Goal: Task Accomplishment & Management: Manage account settings

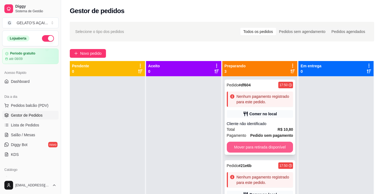
click at [246, 146] on button "Mover para retirada disponível" at bounding box center [260, 147] width 67 height 11
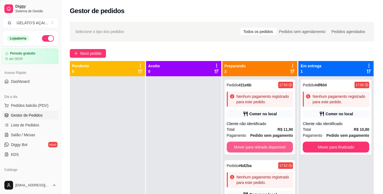
scroll to position [15, 0]
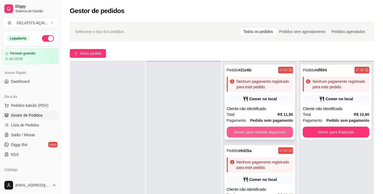
click at [254, 132] on button "Mover para retirada disponível" at bounding box center [260, 132] width 67 height 11
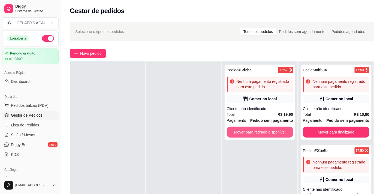
click at [254, 132] on button "Mover para retirada disponível" at bounding box center [260, 132] width 67 height 11
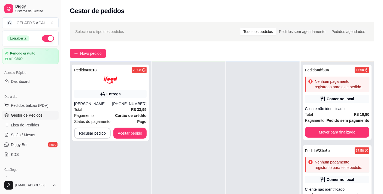
click at [156, 40] on div "Selecione o tipo dos pedidos Todos os pedidos Pedidos sem agendamento Pedidos a…" at bounding box center [222, 32] width 305 height 20
click at [132, 130] on button "Aceitar pedido" at bounding box center [130, 133] width 33 height 11
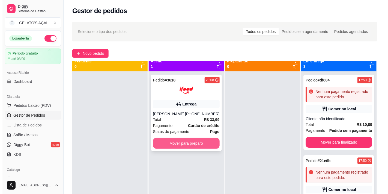
scroll to position [0, 0]
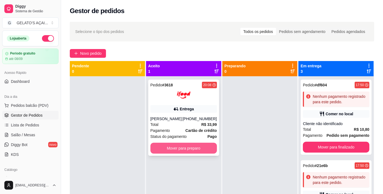
click at [199, 148] on button "Mover para preparo" at bounding box center [184, 148] width 67 height 11
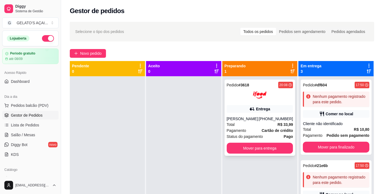
click at [238, 106] on div "Entrega" at bounding box center [260, 109] width 67 height 8
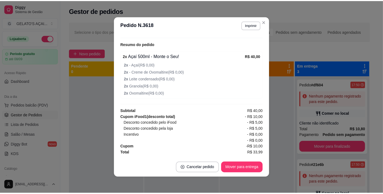
scroll to position [1, 0]
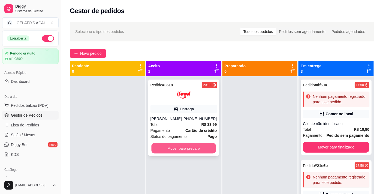
click at [172, 147] on button "Mover para preparo" at bounding box center [183, 148] width 64 height 11
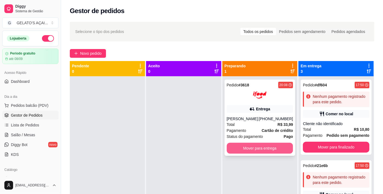
click at [258, 147] on button "Mover para entrega" at bounding box center [260, 148] width 67 height 11
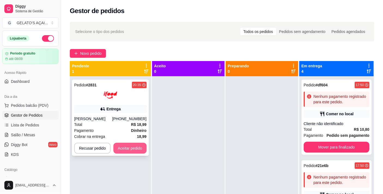
click at [129, 150] on button "Aceitar pedido" at bounding box center [130, 148] width 33 height 11
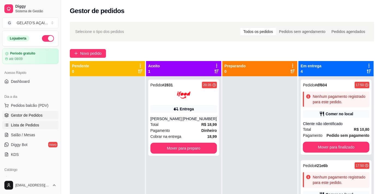
click at [30, 127] on span "Lista de Pedidos" at bounding box center [25, 125] width 28 height 5
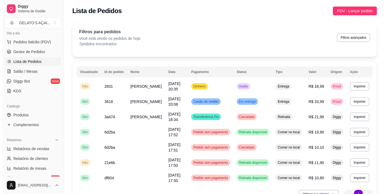
scroll to position [81, 0]
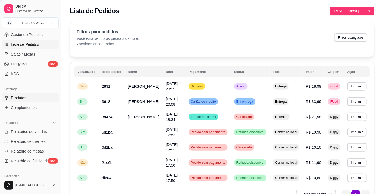
click at [33, 96] on link "Produtos" at bounding box center [30, 98] width 56 height 9
click at [29, 97] on link "Produtos" at bounding box center [30, 98] width 56 height 9
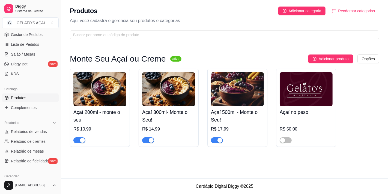
click at [24, 97] on span "Produtos" at bounding box center [18, 97] width 15 height 5
click at [345, 59] on span "Adicionar produto" at bounding box center [334, 59] width 30 height 6
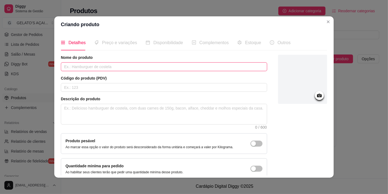
click at [123, 68] on input "text" at bounding box center [164, 67] width 206 height 9
type input "Ouro Trufado"
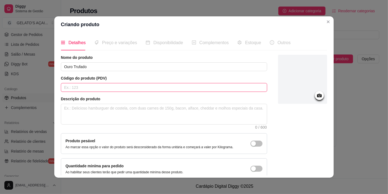
click at [124, 88] on input "text" at bounding box center [164, 87] width 206 height 9
type input "g"
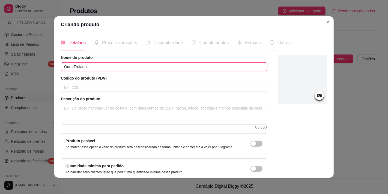
drag, startPoint x: 95, startPoint y: 66, endPoint x: 56, endPoint y: 65, distance: 39.3
click at [56, 65] on div "Detalhes Preço e variações Disponibilidade Complementos Estoque Outros Nome do …" at bounding box center [193, 105] width 279 height 145
type input "c"
type input "COPO GURMET"
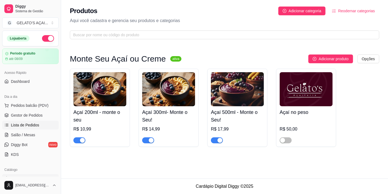
click at [33, 126] on span "Lista de Pedidos" at bounding box center [25, 125] width 28 height 5
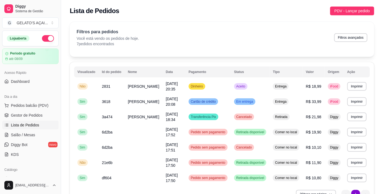
click at [32, 127] on span "Lista de Pedidos" at bounding box center [25, 125] width 28 height 5
click at [39, 103] on span "Pedidos balcão (PDV)" at bounding box center [30, 105] width 38 height 5
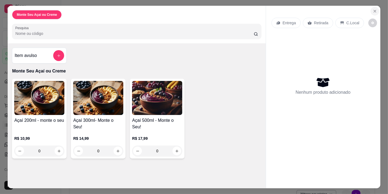
click at [374, 10] on icon "Close" at bounding box center [375, 11] width 2 height 2
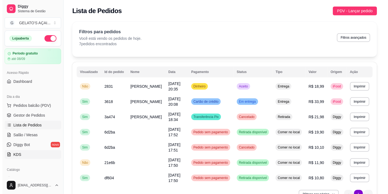
scroll to position [40, 0]
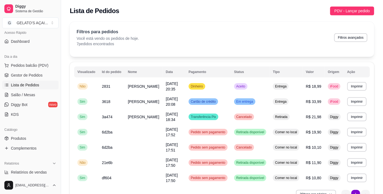
click at [24, 87] on span "Lista de Pedidos" at bounding box center [25, 84] width 28 height 5
click at [31, 73] on span "Gestor de Pedidos" at bounding box center [27, 75] width 32 height 5
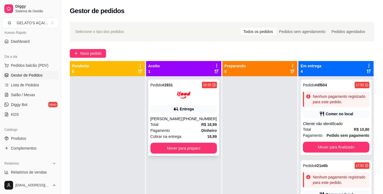
click at [165, 91] on div at bounding box center [184, 95] width 67 height 14
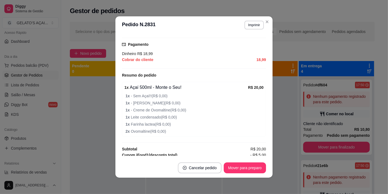
scroll to position [162, 0]
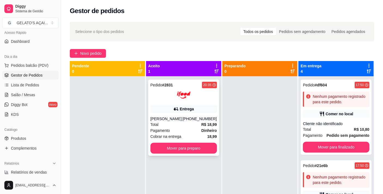
click at [163, 96] on div at bounding box center [184, 95] width 67 height 14
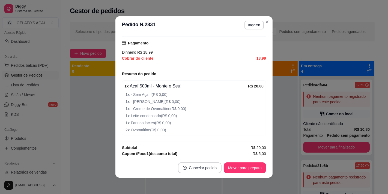
scroll to position [199, 0]
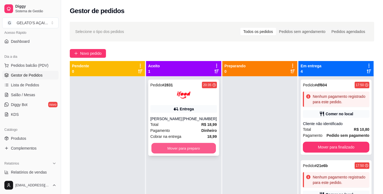
click at [188, 150] on button "Mover para preparo" at bounding box center [183, 148] width 64 height 11
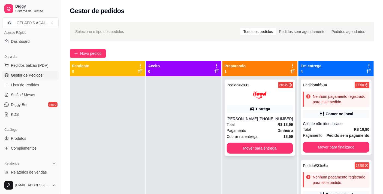
click at [255, 131] on div "Pagamento Dinheiro" at bounding box center [260, 131] width 67 height 6
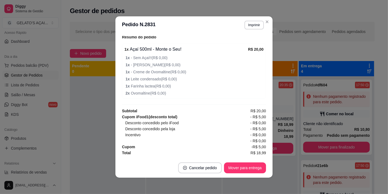
scroll to position [1, 0]
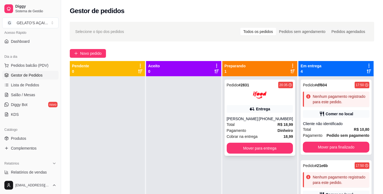
click at [257, 123] on div "Total R$ 18,99" at bounding box center [260, 125] width 67 height 6
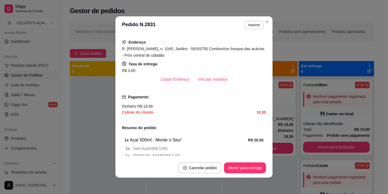
scroll to position [121, 0]
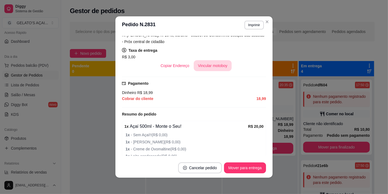
click at [203, 69] on button "Vincular motoboy" at bounding box center [213, 65] width 38 height 11
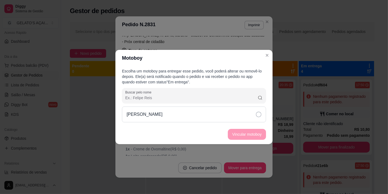
click at [186, 109] on div "Rogério Gomes" at bounding box center [194, 115] width 144 height 16
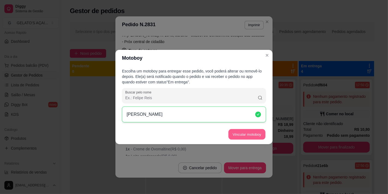
click at [234, 135] on button "Vincular motoboy" at bounding box center [246, 134] width 37 height 11
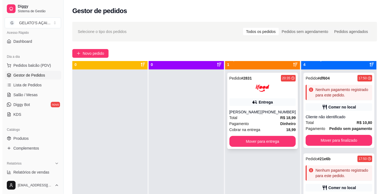
scroll to position [0, 0]
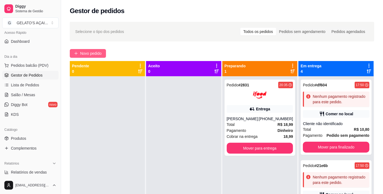
click at [86, 56] on span "Novo pedido" at bounding box center [91, 53] width 22 height 6
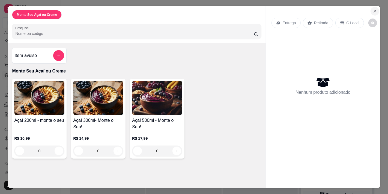
click at [374, 10] on icon "Close" at bounding box center [375, 11] width 4 height 4
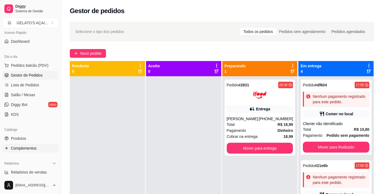
click at [35, 150] on span "Complementos" at bounding box center [24, 148] width 26 height 5
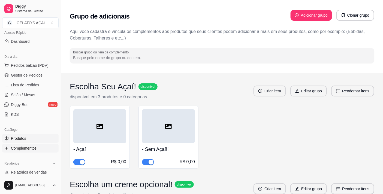
click at [37, 140] on link "Produtos" at bounding box center [30, 138] width 56 height 9
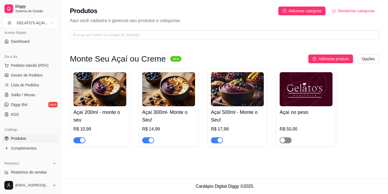
click at [288, 141] on span "button" at bounding box center [286, 141] width 12 height 6
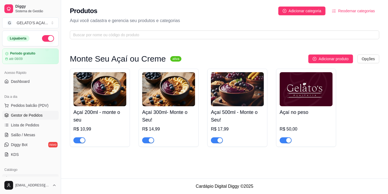
click at [38, 116] on span "Gestor de Pedidos" at bounding box center [27, 115] width 32 height 5
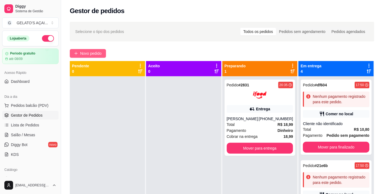
click at [99, 53] on span "Novo pedido" at bounding box center [91, 53] width 22 height 6
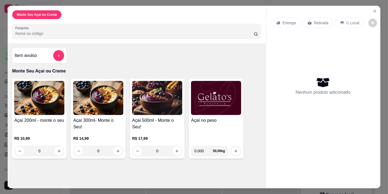
click at [218, 125] on div "Açaí no peso" at bounding box center [216, 129] width 50 height 24
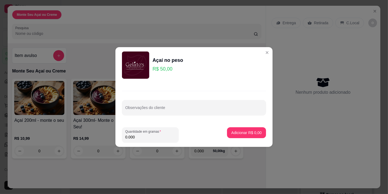
drag, startPoint x: 141, startPoint y: 135, endPoint x: 111, endPoint y: 136, distance: 30.3
click at [111, 136] on div "Açaí no peso R$ 50,00 Observações do cliente Quantidade em gramas 0.000 Adicion…" at bounding box center [194, 97] width 388 height 194
type input "0.368"
click at [235, 131] on p "Adicionar R$ 18,40" at bounding box center [246, 132] width 32 height 5
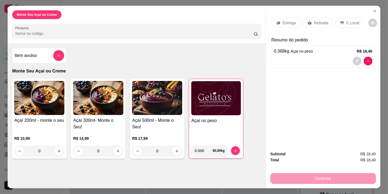
click at [348, 21] on p "C.Local" at bounding box center [353, 22] width 13 height 5
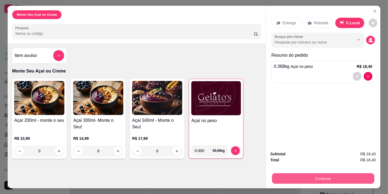
click at [304, 176] on button "Continuar" at bounding box center [323, 178] width 102 height 11
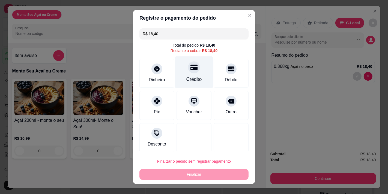
click at [188, 75] on div "Crédito" at bounding box center [194, 72] width 38 height 32
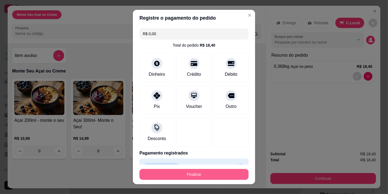
click at [194, 175] on button "Finalizar" at bounding box center [193, 174] width 109 height 11
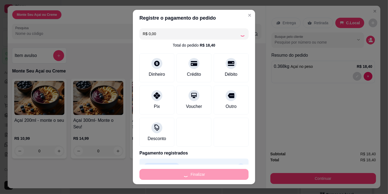
type input "-R$ 18,40"
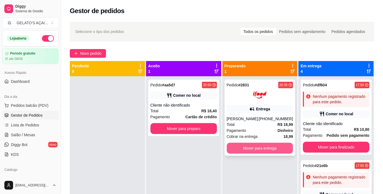
click at [271, 145] on button "Mover para entrega" at bounding box center [260, 148] width 67 height 11
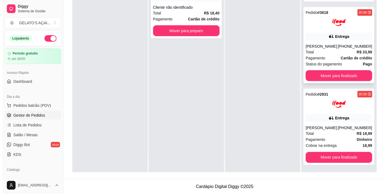
scroll to position [83, 0]
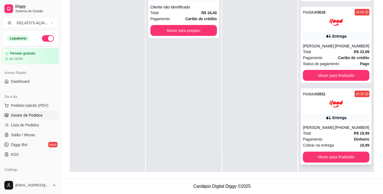
click at [305, 111] on div "Pedido # 2831 20:35 Entrega Bianca Rayane (08) 00705-2030 Total R$ 18,99 Pagame…" at bounding box center [336, 127] width 71 height 76
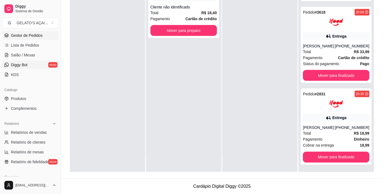
scroll to position [81, 0]
click at [28, 109] on span "Complementos" at bounding box center [24, 107] width 26 height 5
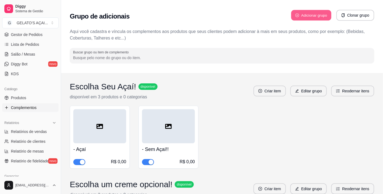
click at [306, 13] on button "Adicionar grupo" at bounding box center [312, 15] width 40 height 11
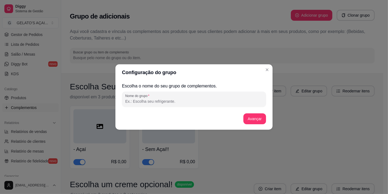
click at [143, 102] on input "Nome do grupo" at bounding box center [194, 101] width 138 height 5
type input "c"
click at [156, 102] on input "COPO GURMET" at bounding box center [194, 101] width 138 height 5
paste input "😋"
type input "COPO GURMET😋"
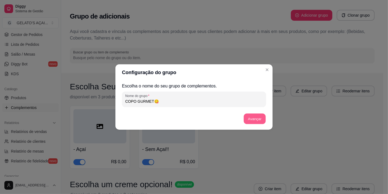
click at [260, 121] on button "Avançar" at bounding box center [255, 119] width 22 height 11
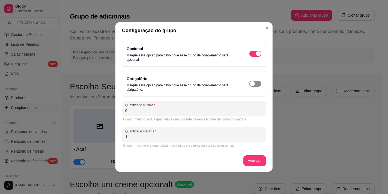
click at [257, 57] on span "button" at bounding box center [255, 54] width 12 height 6
click at [251, 159] on button "Avançar" at bounding box center [254, 161] width 23 height 11
drag, startPoint x: 142, startPoint y: 112, endPoint x: 118, endPoint y: 112, distance: 24.0
click at [118, 112] on div "Opcional Marque essa opção para definir que esse grupo de complemento será opci…" at bounding box center [193, 105] width 157 height 133
type input "1"
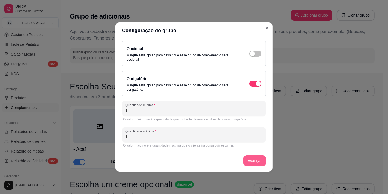
click at [257, 160] on button "Avançar" at bounding box center [254, 161] width 23 height 11
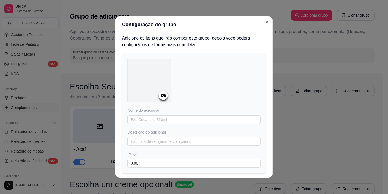
click at [161, 93] on icon at bounding box center [163, 96] width 6 height 6
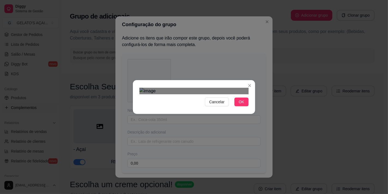
click at [208, 117] on div "Use the arrow keys to move the crop selection area" at bounding box center [193, 166] width 98 height 98
click at [242, 105] on span "OK" at bounding box center [241, 102] width 5 height 6
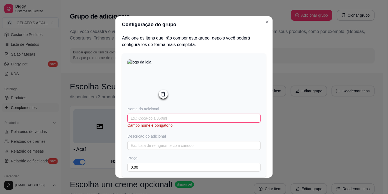
click at [166, 121] on input "text" at bounding box center [193, 118] width 133 height 9
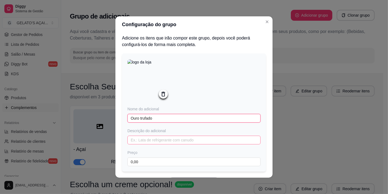
type input "Ouro trufado"
click at [161, 141] on input "text" at bounding box center [193, 140] width 133 height 9
click at [154, 141] on input "text" at bounding box center [193, 140] width 133 height 9
paste input "“Descubra a experiência única do Copo Gourmet ‘Ouro Trufado’! Uma verdadeira ex…"
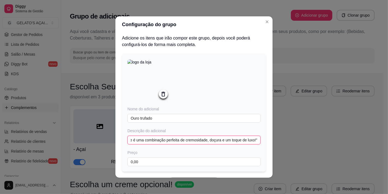
scroll to position [34, 0]
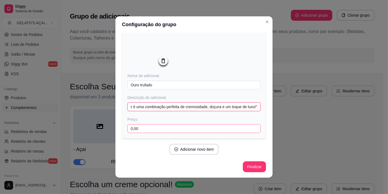
type input "“Descubra a experiência única do Copo Gourmet ‘Ouro Trufado’! Uma verdadeira ex…"
drag, startPoint x: 145, startPoint y: 129, endPoint x: 123, endPoint y: 131, distance: 22.2
click at [123, 131] on div "Nome do adicional Ouro trufado Descrição do adicional “Descubra a experiência ú…" at bounding box center [194, 79] width 144 height 118
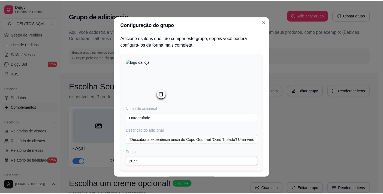
scroll to position [34, 0]
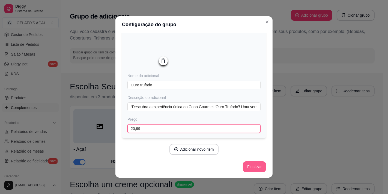
type input "20,99"
click at [254, 168] on button "Finalizar" at bounding box center [254, 167] width 23 height 11
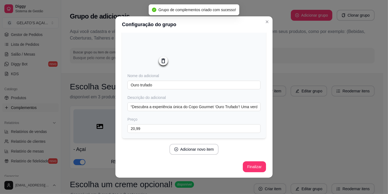
click at [321, 115] on div "Configuração do grupo Adicione os itens que irão compor este grupo, depois você…" at bounding box center [194, 97] width 388 height 194
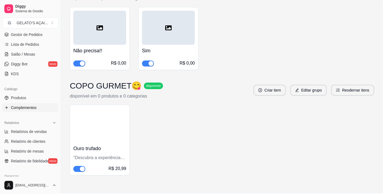
scroll to position [0, 0]
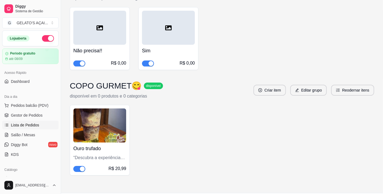
click at [26, 124] on span "Lista de Pedidos" at bounding box center [25, 125] width 28 height 5
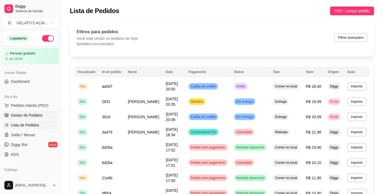
click at [29, 115] on span "Gestor de Pedidos" at bounding box center [27, 115] width 32 height 5
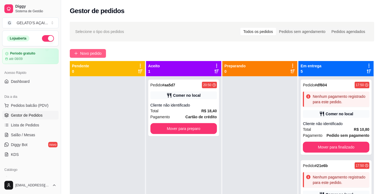
click at [99, 54] on span "Novo pedido" at bounding box center [91, 53] width 22 height 6
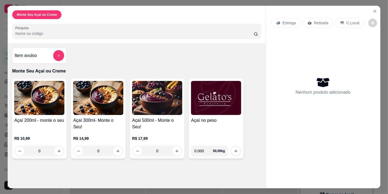
click at [215, 124] on div "Açaí no peso" at bounding box center [216, 129] width 50 height 24
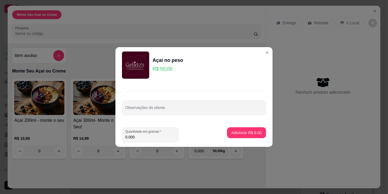
drag, startPoint x: 141, startPoint y: 142, endPoint x: 115, endPoint y: 141, distance: 25.7
click at [115, 141] on div "Açaí no peso R$ 50,00 Observações do cliente Quantidade em gramas 0.000 Adicion…" at bounding box center [194, 97] width 388 height 194
click at [140, 136] on input "0.000" at bounding box center [150, 137] width 50 height 5
type input "0.346"
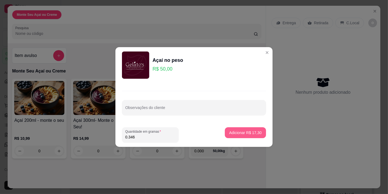
click at [240, 134] on p "Adicionar R$ 17,30" at bounding box center [245, 132] width 32 height 5
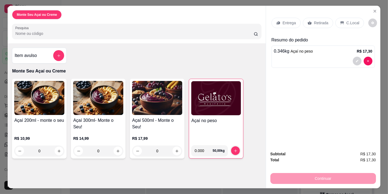
click at [352, 22] on p "C.Local" at bounding box center [353, 22] width 13 height 5
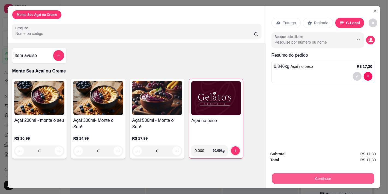
click at [298, 175] on button "Continuar" at bounding box center [323, 178] width 102 height 11
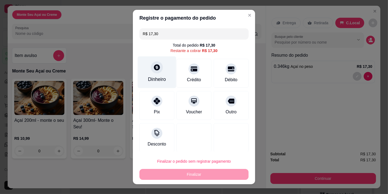
click at [150, 73] on div "Dinheiro" at bounding box center [157, 72] width 38 height 32
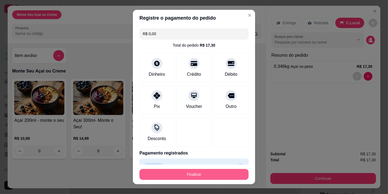
click at [185, 174] on button "Finalizar" at bounding box center [193, 174] width 109 height 11
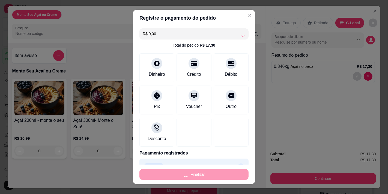
type input "-R$ 17,30"
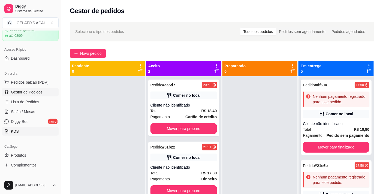
scroll to position [40, 0]
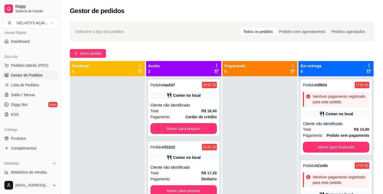
click at [26, 153] on div "Catálogo Produtos Complementos" at bounding box center [30, 139] width 61 height 32
click at [34, 147] on span "Complementos" at bounding box center [24, 148] width 26 height 5
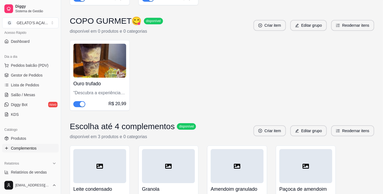
scroll to position [485, 0]
click at [85, 66] on img at bounding box center [99, 60] width 53 height 34
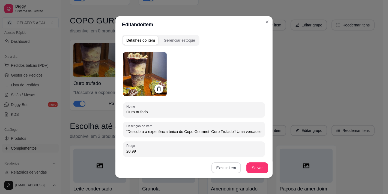
click at [220, 169] on button "Excluir item" at bounding box center [226, 168] width 29 height 11
click at [243, 156] on button "Sim" at bounding box center [247, 155] width 17 height 8
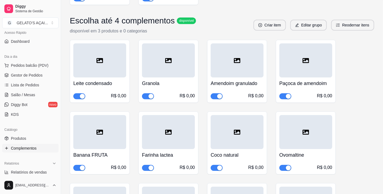
click at [12, 136] on span "Produtos" at bounding box center [18, 138] width 15 height 5
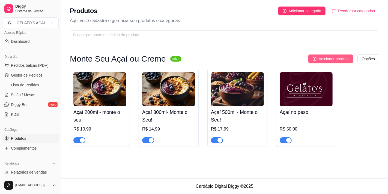
click at [342, 56] on span "Adicionar produto" at bounding box center [334, 59] width 30 height 6
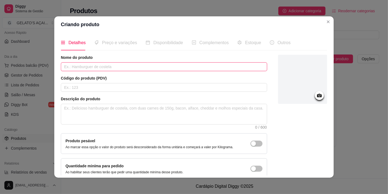
click at [89, 67] on input "text" at bounding box center [164, 67] width 206 height 9
type input "C"
paste input "“Descubra a experiência única do Copo Gourmet ‘Ouro Trufado’! Uma verdadeira ex…"
type input "COPO GURMET“Descubra a experiência única do Copo Gourmet ‘Ouro Trufado’! Uma ve…"
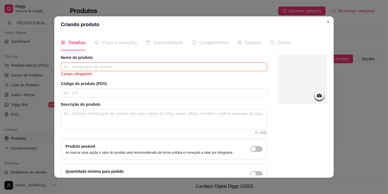
type input "c"
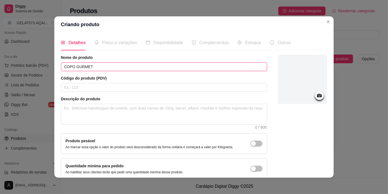
click at [136, 67] on input "COPO GURMET" at bounding box center [164, 67] width 206 height 9
paste input "😋"
type input "COPO GURMET😋"
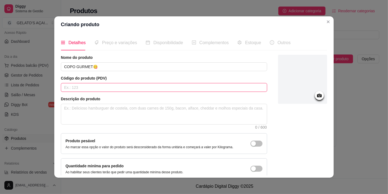
click at [116, 87] on input "text" at bounding box center [164, 87] width 206 height 9
type input "o"
type input "Ouro Trufado"
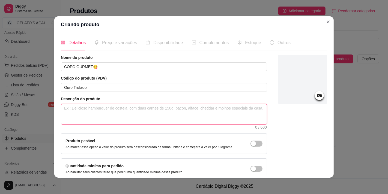
click at [187, 113] on textarea at bounding box center [164, 114] width 206 height 20
click at [90, 109] on textarea at bounding box center [164, 114] width 206 height 20
paste textarea "“Descubra a experiência única do Copo Gourmet ‘Ouro Trufado’! Uma verdadeira ex…"
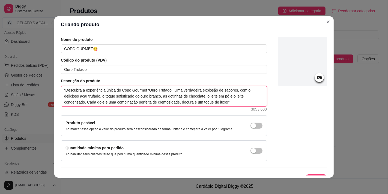
scroll to position [28, 0]
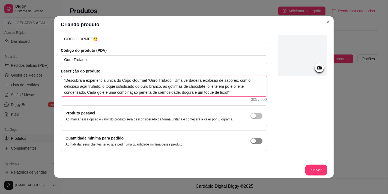
type textarea "“Descubra a experiência única do Copo Gourmet ‘Ouro Trufado’! Uma verdadeira ex…"
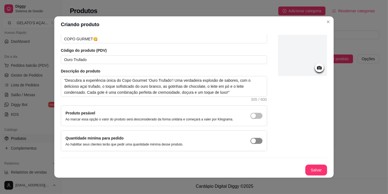
click at [251, 118] on div "button" at bounding box center [253, 116] width 5 height 5
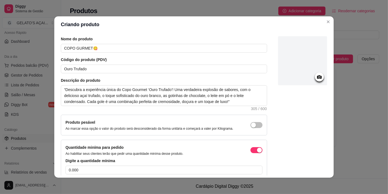
scroll to position [6, 0]
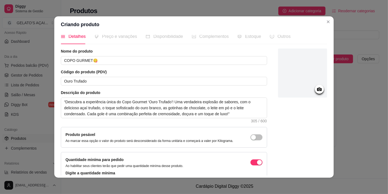
click at [243, 161] on div "Quantidade miníma para pedido Ao habilitar seus clientes terão que pedir uma qu…" at bounding box center [164, 162] width 197 height 11
click at [251, 161] on span "button" at bounding box center [257, 163] width 12 height 6
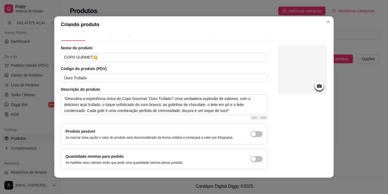
scroll to position [0, 0]
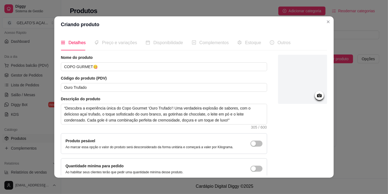
click at [316, 94] on div at bounding box center [319, 95] width 9 height 9
click at [316, 95] on icon at bounding box center [319, 96] width 6 height 6
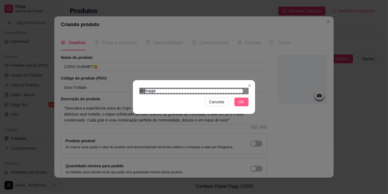
click at [242, 105] on span "OK" at bounding box center [241, 102] width 5 height 6
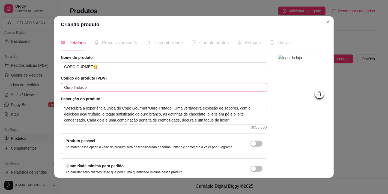
click at [102, 90] on input "Ouro Trufado" at bounding box center [164, 87] width 206 height 9
click at [87, 88] on input "Ouro Trufado" at bounding box center [164, 87] width 206 height 9
paste input "💛"
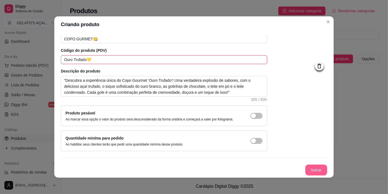
type input "Ouro Trufado💛"
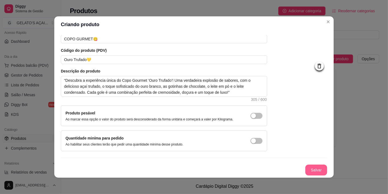
click at [307, 169] on button "Salvar" at bounding box center [316, 170] width 22 height 11
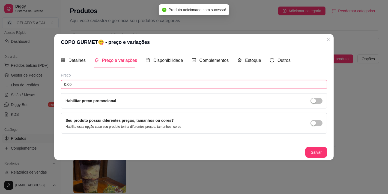
drag, startPoint x: 84, startPoint y: 86, endPoint x: 63, endPoint y: 85, distance: 20.5
click at [63, 85] on input "0,00" at bounding box center [194, 84] width 266 height 9
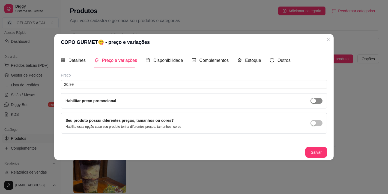
click at [317, 102] on span "button" at bounding box center [317, 101] width 12 height 6
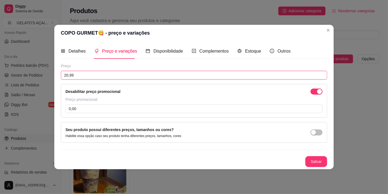
drag, startPoint x: 86, startPoint y: 76, endPoint x: 22, endPoint y: 76, distance: 63.6
click at [22, 76] on div "COPO GURMET😋 - preço e variações Detalhes Preço e variações Disponibilidade Com…" at bounding box center [194, 97] width 388 height 194
type input "25,99"
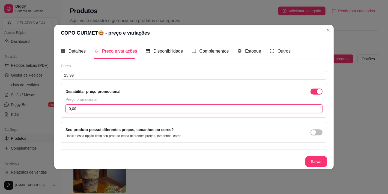
drag, startPoint x: 87, startPoint y: 110, endPoint x: 64, endPoint y: 109, distance: 22.9
click at [64, 109] on div "Desabilitar preço promocional Preço promocional 0,00" at bounding box center [194, 101] width 266 height 34
type input "20,99"
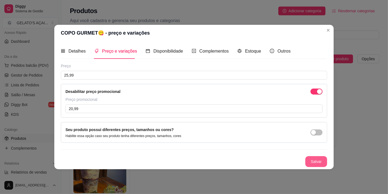
click at [309, 160] on button "Salvar" at bounding box center [316, 161] width 22 height 11
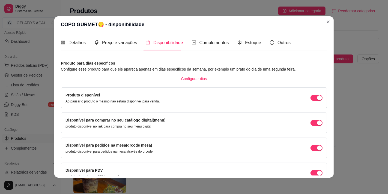
scroll to position [30, 0]
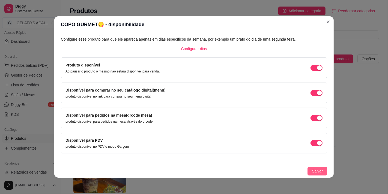
click at [313, 168] on button "Salvar" at bounding box center [318, 171] width 20 height 9
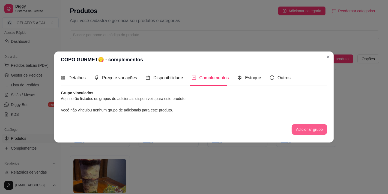
click at [306, 133] on button "Adicionar grupo" at bounding box center [309, 129] width 35 height 11
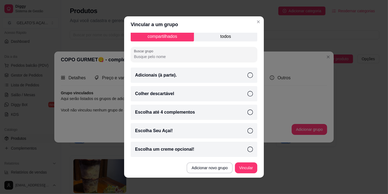
scroll to position [4, 0]
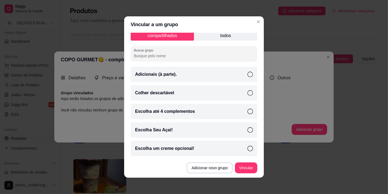
click at [227, 40] on p "todos" at bounding box center [225, 36] width 63 height 10
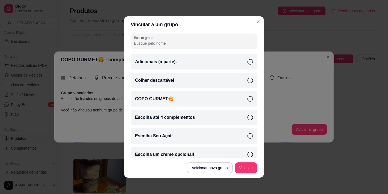
scroll to position [23, 0]
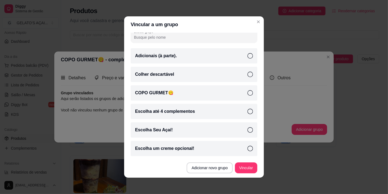
click at [168, 90] on p "COPO GURMET😋" at bounding box center [154, 93] width 38 height 7
click at [246, 165] on button "Vincular" at bounding box center [246, 168] width 22 height 11
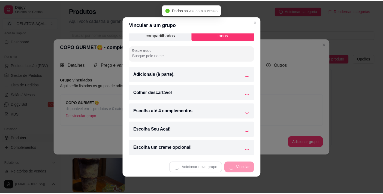
scroll to position [4, 0]
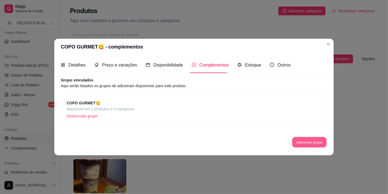
click at [314, 142] on button "Adicionar grupo" at bounding box center [309, 142] width 34 height 11
click at [247, 70] on div "Estoque" at bounding box center [249, 65] width 24 height 16
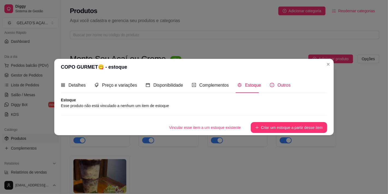
click at [280, 87] on span "Outros" at bounding box center [284, 85] width 13 height 5
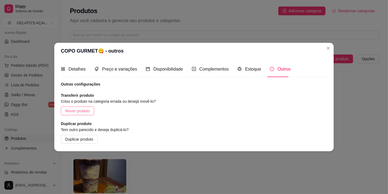
click at [79, 113] on span "Mover produto" at bounding box center [77, 111] width 25 height 6
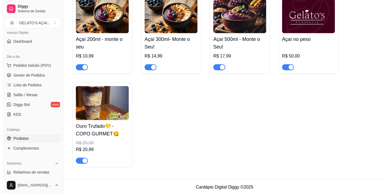
scroll to position [75, 0]
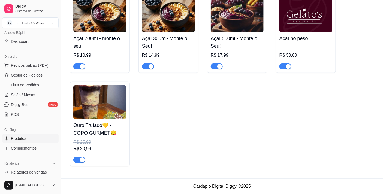
click at [111, 137] on div "Ouro Trufado💛 - COPO GURMET😋 R$ 25,99 R$ 20,99" at bounding box center [99, 142] width 53 height 44
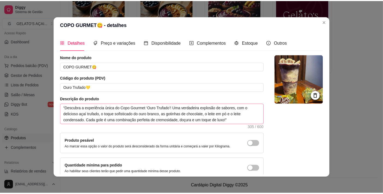
scroll to position [28, 0]
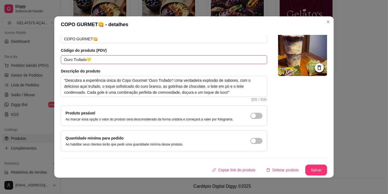
click at [102, 60] on input "Ouro Trufado💛" at bounding box center [164, 59] width 206 height 9
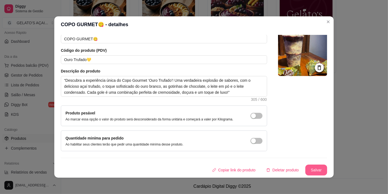
click at [312, 170] on button "Salvar" at bounding box center [316, 170] width 22 height 11
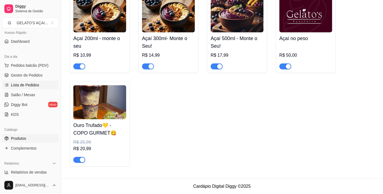
scroll to position [0, 0]
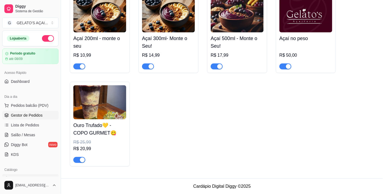
click at [27, 115] on span "Gestor de Pedidos" at bounding box center [27, 115] width 32 height 5
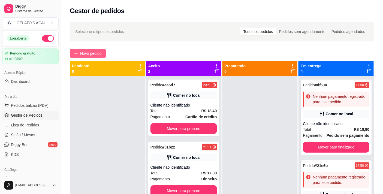
click at [85, 55] on span "Novo pedido" at bounding box center [91, 53] width 22 height 6
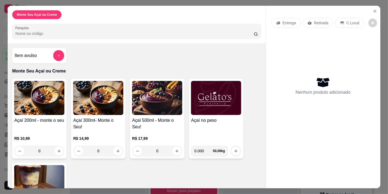
click at [206, 112] on img at bounding box center [216, 98] width 50 height 34
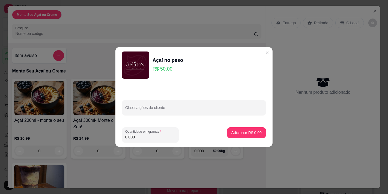
drag, startPoint x: 147, startPoint y: 138, endPoint x: 115, endPoint y: 140, distance: 31.2
click at [115, 140] on footer "Quantidade em gramas 0.000 Adicionar R$ 0,00" at bounding box center [193, 135] width 157 height 24
type input "0.082"
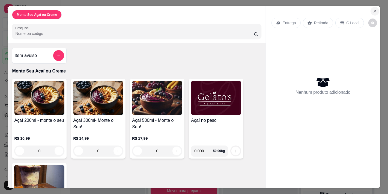
click at [374, 10] on icon "Close" at bounding box center [375, 11] width 4 height 4
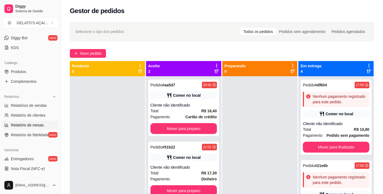
scroll to position [121, 0]
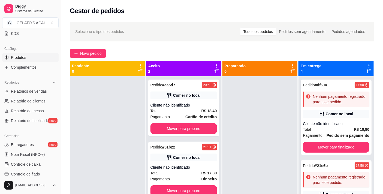
click at [28, 61] on link "Produtos" at bounding box center [30, 57] width 56 height 9
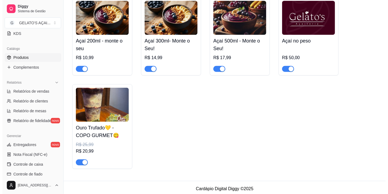
scroll to position [75, 0]
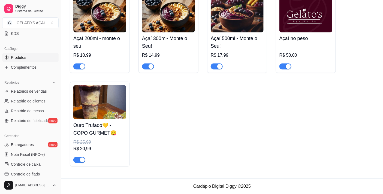
click at [108, 116] on img at bounding box center [99, 102] width 53 height 34
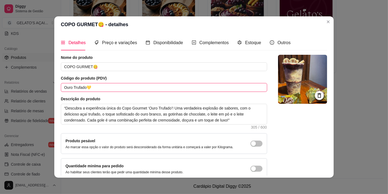
drag, startPoint x: 99, startPoint y: 88, endPoint x: 62, endPoint y: 89, distance: 37.7
click at [62, 89] on input "Ouro Trufado💛" at bounding box center [164, 87] width 206 height 9
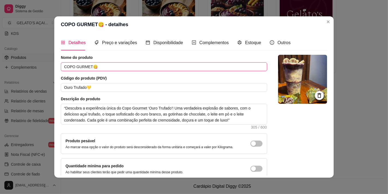
click at [114, 68] on input "COPO GURMET😋" at bounding box center [164, 67] width 206 height 9
paste input "Ouro Trufado💛"
drag, startPoint x: 94, startPoint y: 69, endPoint x: 58, endPoint y: 69, distance: 36.3
click at [58, 69] on div "Detalhes Preço e variações Disponibilidade Complementos Estoque Outros Nome do …" at bounding box center [193, 105] width 279 height 145
type input "COPO GURMET😋 Ouro Trufado💛"
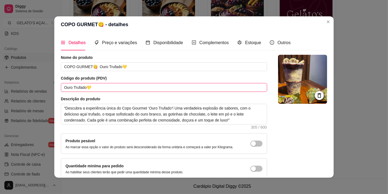
drag, startPoint x: 98, startPoint y: 88, endPoint x: 35, endPoint y: 89, distance: 62.2
click at [35, 89] on div "COPO GURMET😋 - detalhes Detalhes Preço e variações Disponibilidade Complementos…" at bounding box center [194, 97] width 388 height 194
paste input "COPO GURMET😋"
type input "COPO GURMET😋"
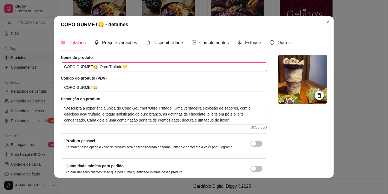
drag, startPoint x: 94, startPoint y: 67, endPoint x: 47, endPoint y: 68, distance: 46.7
click at [47, 68] on div "COPO GURMET😋 - detalhes Detalhes Preço e variações Disponibilidade Complementos…" at bounding box center [194, 97] width 388 height 194
type input "Ouro Trufado💛"
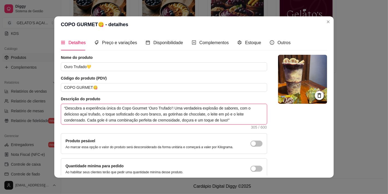
drag, startPoint x: 231, startPoint y: 117, endPoint x: 73, endPoint y: 114, distance: 158.3
click at [73, 114] on textarea "“Descubra a experiência única do Copo Gourmet ‘Ouro Trufado’! Uma verdadeira ex…" at bounding box center [164, 114] width 206 height 20
click at [236, 121] on textarea "“Descubra a experiência única do Copo Gourmet ‘Ouro Trufado’! Uma verdadeira ex…" at bounding box center [164, 114] width 206 height 20
drag, startPoint x: 230, startPoint y: 114, endPoint x: 238, endPoint y: 117, distance: 8.1
click at [238, 117] on textarea "“Descubra a experiência única do Copo Gourmet ‘Ouro Trufado’! Uma verdadeira ex…" at bounding box center [164, 114] width 206 height 20
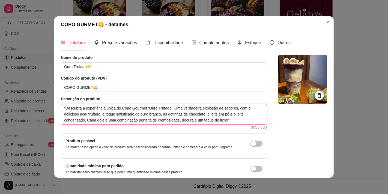
click at [237, 122] on textarea "“Descubra a experiência única do Copo Gourmet ‘Ouro Trufado’! Uma verdadeira ex…" at bounding box center [164, 114] width 206 height 20
click at [230, 116] on textarea "“Descubra a experiência única do Copo Gourmet ‘Ouro Trufado’! Uma verdadeira ex…" at bounding box center [164, 114] width 206 height 20
type textarea "“Descubra a experiência única do Copo Gourmet ‘Ouro Trufado’! Uma verdadeira ex…"
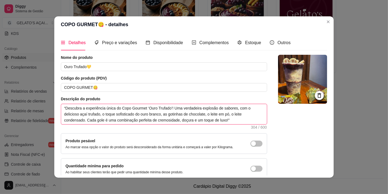
click at [83, 123] on textarea "“Descubra a experiência única do Copo Gourmet ‘Ouro Trufado’! Uma verdadeira ex…" at bounding box center [164, 114] width 206 height 20
click at [232, 117] on textarea "“Descubra a experiência única do Copo Gourmet ‘Ouro Trufado’! Uma verdadeira ex…" at bounding box center [164, 114] width 206 height 20
type textarea "“Descubra a experiência única do Copo Gourmet ‘Ouro Trufado’! Uma verdadeira ex…"
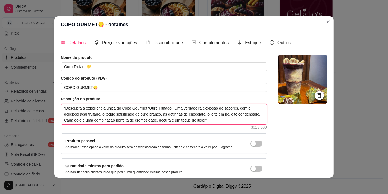
type textarea "“Descubra a experiência única do Copo Gourmet ‘Ouro Trufado’! Uma verdadeira ex…"
click at [83, 121] on textarea "“Descubra a experiência única do Copo Gourmet ‘Ouro Trufado’! Uma verdadeira ex…" at bounding box center [164, 114] width 206 height 20
type textarea "“Descubra a experiência única do Copo Gourmet ‘Ouro Trufado’! Uma verdadeira ex…"
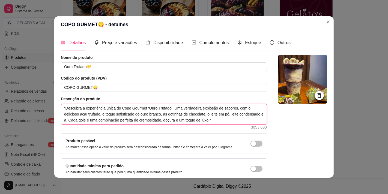
type textarea "“Descubra a experiência única do Copo Gourmet ‘Ouro Trufado’! Uma verdadeira ex…"
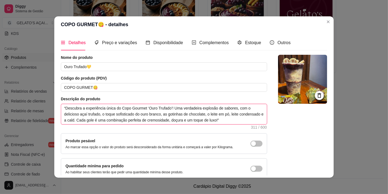
type textarea "“Descubra a experiência única do Copo Gourmet ‘Ouro Trufado’! Uma verdadeira ex…"
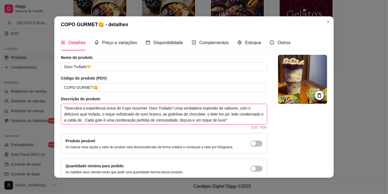
type textarea "“Descubra a experiência única do Copo Gourmet ‘Ouro Trufado’! Uma verdadeira ex…"
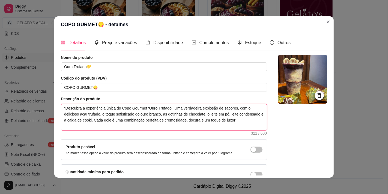
type textarea "“Descubra a experiência única do Copo Gourmet ‘Ouro Trufado’! Uma verdadeira ex…"
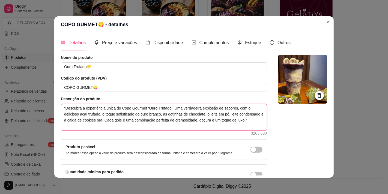
type textarea "“Descubra a experiência única do Copo Gourmet ‘Ouro Trufado’! Uma verdadeira ex…"
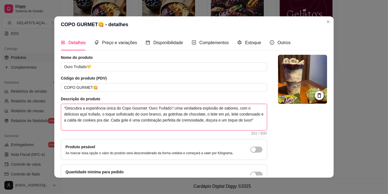
type textarea "“Descubra a experiência única do Copo Gourmet ‘Ouro Trufado’! Uma verdadeira ex…"
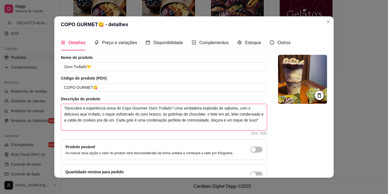
type textarea "“Descubra a experiência única do Copo Gourmet ‘Ouro Trufado’! Uma verdadeira ex…"
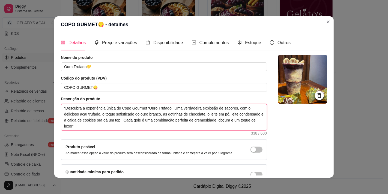
type textarea "“Descubra a experiência única do Copo Gourmet ‘Ouro Trufado’! Uma verdadeira ex…"
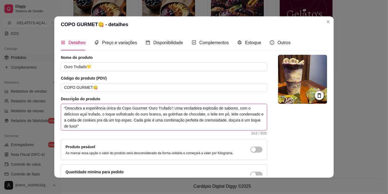
type textarea "“Descubra a experiência única do Copo Gourmet ‘Ouro Trufado’! Uma verdadeira ex…"
click at [142, 121] on textarea "“Descubra a experiência única do Copo Gourmet ‘Ouro Trufado’! Uma verdadeira ex…" at bounding box center [164, 117] width 206 height 26
type textarea "“Descubra a experiência única do Copo Gourmet ‘Ouro Trufado’! Uma verdadeira ex…"
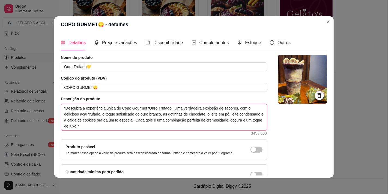
type textarea "“Descubra a experiência única do Copo Gourmet ‘Ouro Trufado’! Uma verdadeira ex…"
click at [180, 121] on textarea "“Descubra a experiência única do Copo Gourmet ‘Ouro Trufado’! Uma verdadeira ex…" at bounding box center [164, 117] width 206 height 26
type textarea "“Descubra a experiência única do Copo Gourmet ‘Ouro Trufado’! Uma verdadeira ex…"
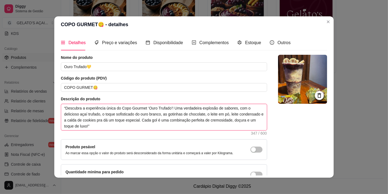
type textarea "“Descubra a experiência única do Copo Gourmet ‘Ouro Trufado’! Uma verdadeira ex…"
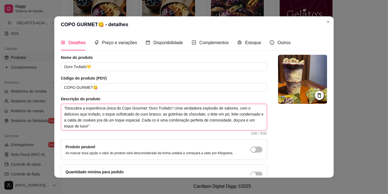
type textarea "“Descubra a experiência única do Copo Gourmet ‘Ouro Trufado’! Uma verdadeira ex…"
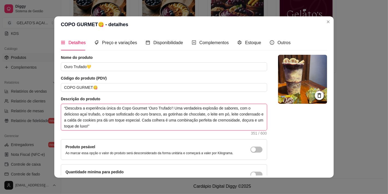
type textarea "“Descubra a experiência única do Copo Gourmet ‘Ouro Trufado’! Uma verdadeira ex…"
click at [141, 129] on textarea "“Descubra a experiência única do Copo Gourmet ‘Ouro Trufado’! Uma verdadeira ex…" at bounding box center [164, 117] width 206 height 26
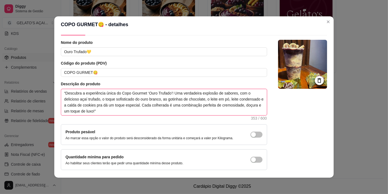
scroll to position [0, 0]
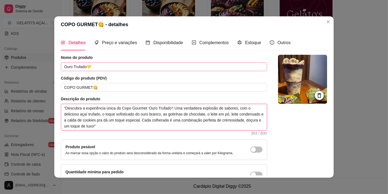
type textarea "“Descubra a experiência única do Copo Gourmet ‘Ouro Trufado’! Uma verdadeira ex…"
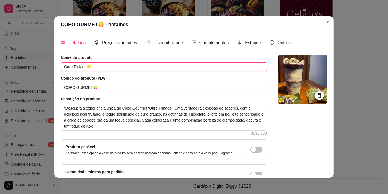
drag, startPoint x: 84, startPoint y: 69, endPoint x: 56, endPoint y: 69, distance: 27.6
click at [56, 69] on div "Detalhes Preço e variações Disponibilidade Complementos Estoque Outros Nome do …" at bounding box center [193, 105] width 279 height 145
click at [88, 68] on input "Ouro Trufado💛" at bounding box center [164, 67] width 206 height 9
drag, startPoint x: 92, startPoint y: 67, endPoint x: 85, endPoint y: 67, distance: 6.8
click at [85, 67] on input "Ouro Trufado💛" at bounding box center [164, 67] width 206 height 9
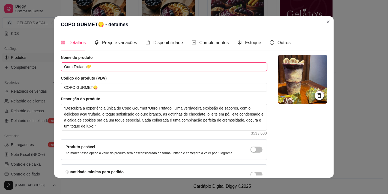
click at [99, 66] on input "Ouro Trufado💛" at bounding box center [164, 67] width 206 height 9
paste input "💛"
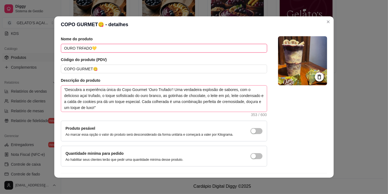
scroll to position [34, 0]
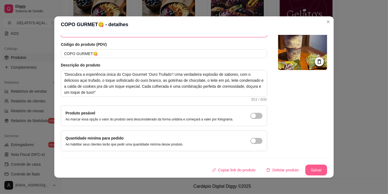
type input "OURO TRFADO💛"
click at [313, 171] on button "Salvar" at bounding box center [316, 170] width 22 height 11
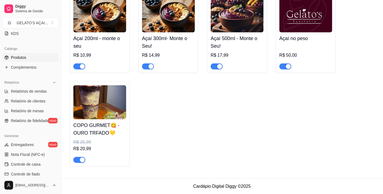
click at [82, 129] on h4 "COPO GURMET😋 - OURO TRFADO💛" at bounding box center [99, 129] width 53 height 15
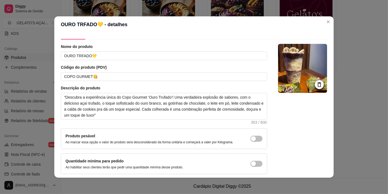
scroll to position [0, 0]
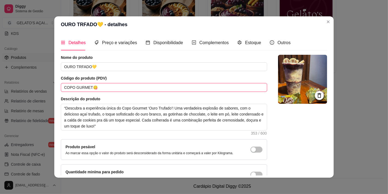
click at [109, 89] on input "COPO GURMET😋" at bounding box center [164, 87] width 206 height 9
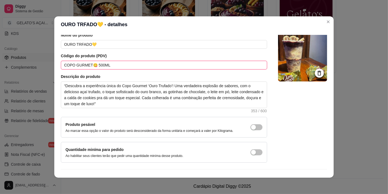
scroll to position [34, 0]
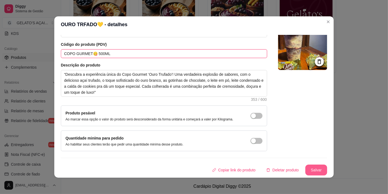
type input "COPO GURMET😋 500ML"
click at [316, 173] on button "Salvar" at bounding box center [316, 170] width 21 height 11
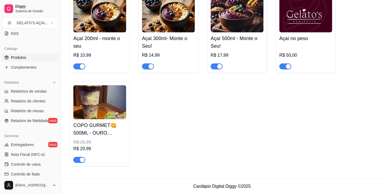
click at [97, 115] on img at bounding box center [99, 102] width 53 height 34
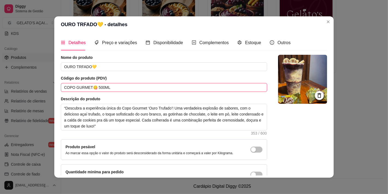
click at [119, 89] on input "COPO GURMET😋 500ML" at bounding box center [164, 87] width 206 height 9
type input "COPO GURMET😋"
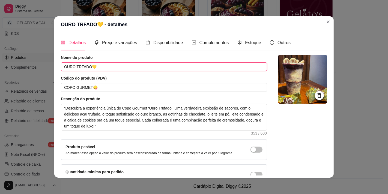
click at [100, 67] on input "OURO TRFADO💛" at bounding box center [164, 67] width 206 height 9
click at [111, 69] on input "OURO TRFADO💛 500" at bounding box center [164, 67] width 206 height 9
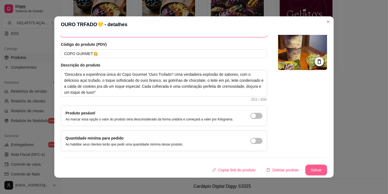
type input "OURO TRFADO💛 500ml"
click at [305, 169] on button "Salvar" at bounding box center [316, 170] width 22 height 11
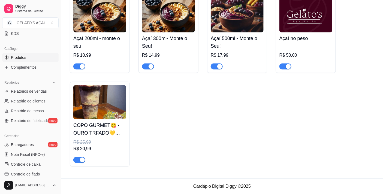
click at [111, 110] on img at bounding box center [99, 102] width 53 height 34
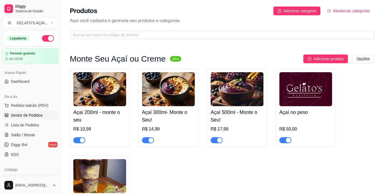
click at [39, 114] on span "Gestor de Pedidos" at bounding box center [27, 115] width 32 height 5
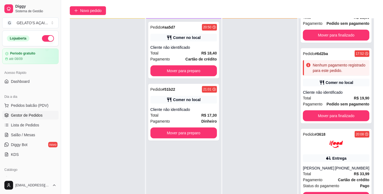
scroll to position [83, 0]
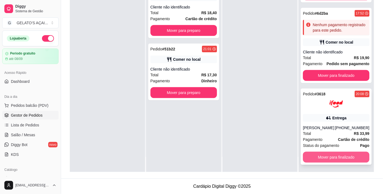
click at [314, 156] on button "Mover para finalizado" at bounding box center [336, 157] width 67 height 11
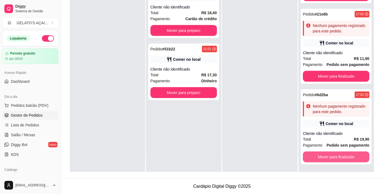
scroll to position [53, 0]
click at [314, 156] on button "Mover para finalizado" at bounding box center [336, 157] width 64 height 11
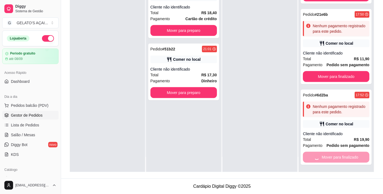
scroll to position [0, 0]
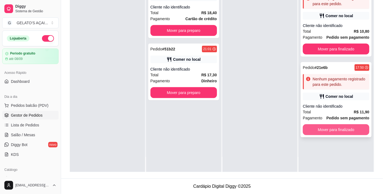
click at [317, 130] on button "Mover para finalizado" at bounding box center [336, 129] width 67 height 11
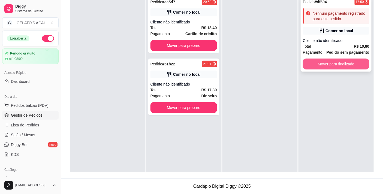
click at [321, 59] on div "Mover para finalizado" at bounding box center [336, 64] width 67 height 11
click at [319, 66] on button "Mover para finalizado" at bounding box center [336, 64] width 67 height 11
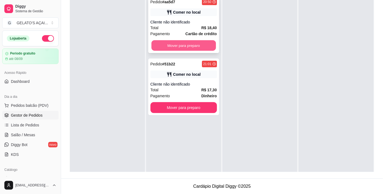
click at [210, 49] on button "Mover para preparo" at bounding box center [183, 45] width 64 height 11
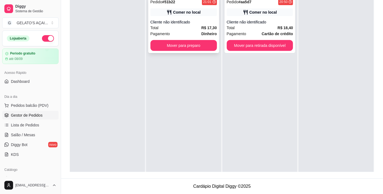
click at [209, 49] on button "Mover para preparo" at bounding box center [184, 45] width 67 height 11
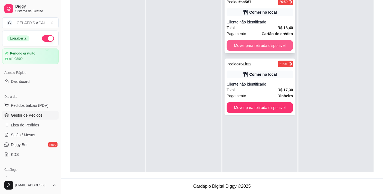
click at [255, 48] on button "Mover para retirada disponível" at bounding box center [260, 45] width 67 height 11
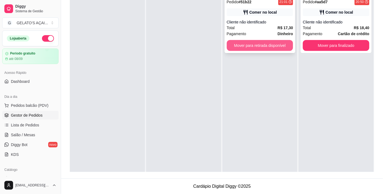
click at [278, 50] on button "Mover para retirada disponível" at bounding box center [260, 45] width 67 height 11
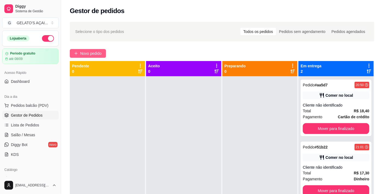
click at [80, 55] on span "Novo pedido" at bounding box center [91, 53] width 22 height 6
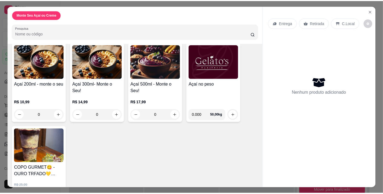
scroll to position [23, 0]
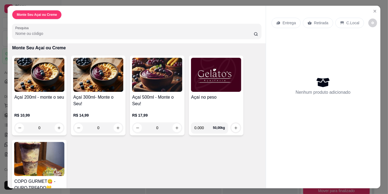
click at [214, 84] on img at bounding box center [216, 75] width 50 height 34
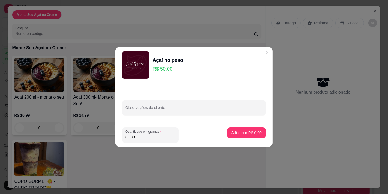
drag, startPoint x: 148, startPoint y: 139, endPoint x: 113, endPoint y: 139, distance: 35.2
click at [113, 139] on div "Açaí no peso R$ 50,00 Observações do cliente Quantidade em gramas 0.000 Adicion…" at bounding box center [194, 97] width 388 height 194
type input "1.068"
click at [253, 134] on p "Adicionar R$ 53,40" at bounding box center [245, 132] width 32 height 5
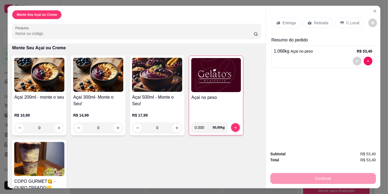
click at [349, 23] on p "C.Local" at bounding box center [353, 22] width 13 height 5
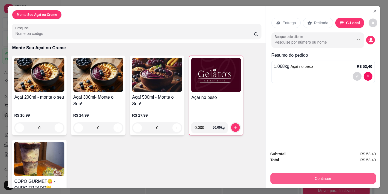
click at [335, 177] on button "Continuar" at bounding box center [323, 178] width 106 height 11
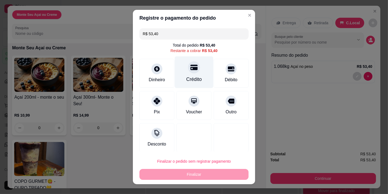
click at [191, 70] on icon at bounding box center [194, 67] width 7 height 7
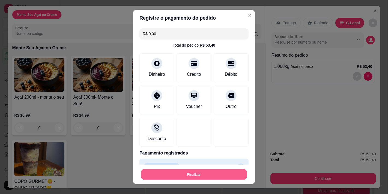
click at [193, 173] on button "Finalizar" at bounding box center [194, 174] width 106 height 11
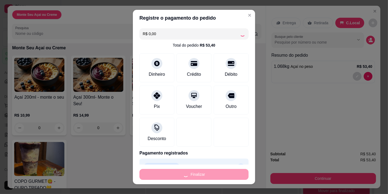
type input "-R$ 53,40"
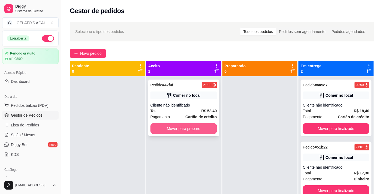
click at [203, 127] on button "Mover para preparo" at bounding box center [184, 128] width 67 height 11
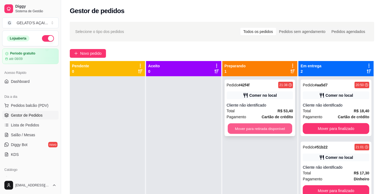
click at [231, 132] on button "Mover para retirada disponível" at bounding box center [260, 129] width 64 height 11
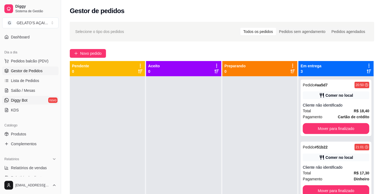
scroll to position [81, 0]
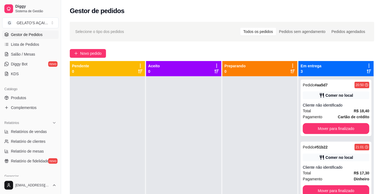
click at [32, 103] on ul "Produtos Complementos" at bounding box center [30, 103] width 56 height 19
click at [33, 100] on link "Produtos" at bounding box center [30, 98] width 56 height 9
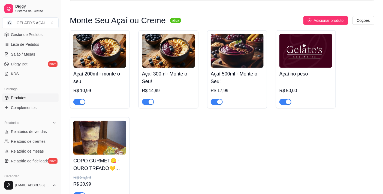
scroll to position [75, 0]
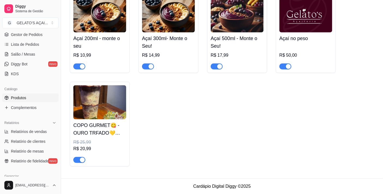
click at [232, 22] on img at bounding box center [237, 15] width 53 height 34
click at [25, 108] on span "Complementos" at bounding box center [24, 107] width 26 height 5
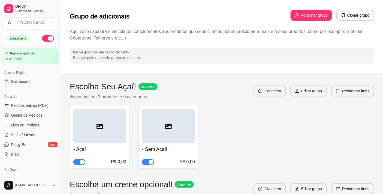
click at [85, 124] on div at bounding box center [99, 126] width 53 height 34
click at [30, 108] on span "Pedidos balcão (PDV)" at bounding box center [30, 105] width 38 height 5
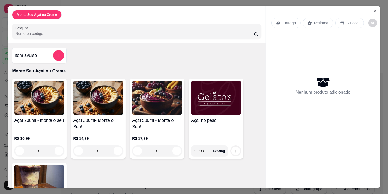
click at [145, 105] on img at bounding box center [157, 98] width 50 height 34
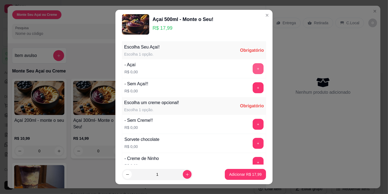
click at [253, 70] on button "+" at bounding box center [258, 68] width 11 height 11
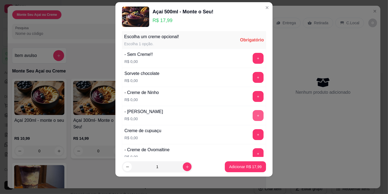
click at [253, 118] on button "+" at bounding box center [258, 115] width 11 height 11
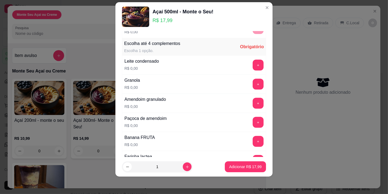
scroll to position [323, 0]
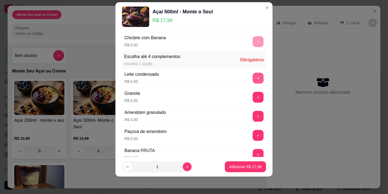
click at [253, 80] on button "+" at bounding box center [258, 78] width 11 height 11
click at [253, 99] on button "+" at bounding box center [258, 97] width 11 height 11
click at [253, 118] on button "+" at bounding box center [258, 116] width 11 height 11
click at [253, 135] on button "+" at bounding box center [258, 135] width 11 height 11
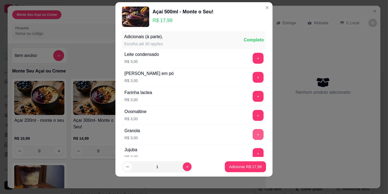
scroll to position [611, 0]
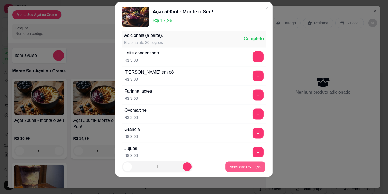
click at [240, 170] on button "Adicionar R$ 17,99" at bounding box center [245, 167] width 40 height 11
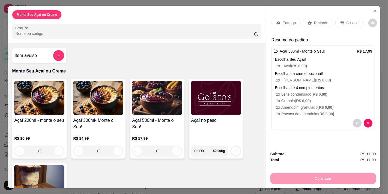
scroll to position [14, 0]
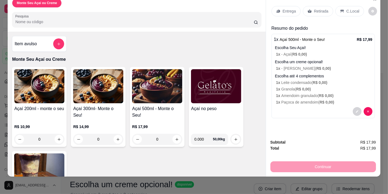
click at [283, 9] on p "Entrega" at bounding box center [289, 10] width 13 height 5
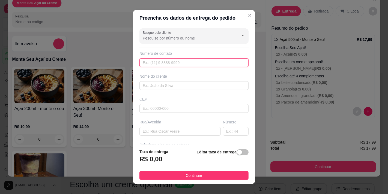
click at [157, 63] on input "text" at bounding box center [193, 62] width 109 height 9
type input "(84) 99640-3182"
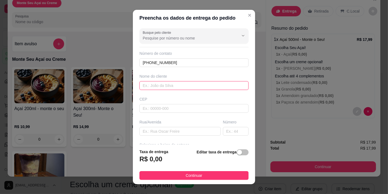
click at [167, 85] on input "text" at bounding box center [193, 85] width 109 height 9
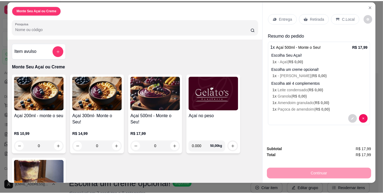
scroll to position [0, 0]
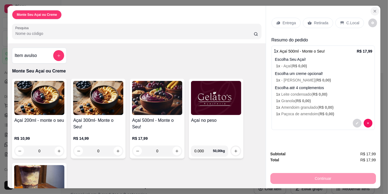
click at [374, 9] on icon "Close" at bounding box center [375, 11] width 4 height 4
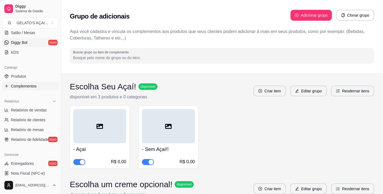
scroll to position [121, 0]
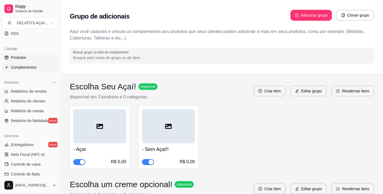
click at [34, 56] on link "Produtos" at bounding box center [30, 57] width 56 height 9
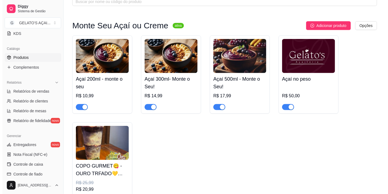
scroll to position [75, 0]
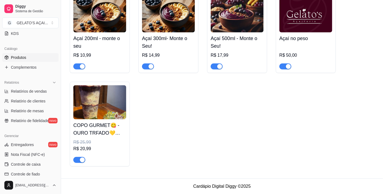
click at [105, 108] on img at bounding box center [99, 102] width 53 height 34
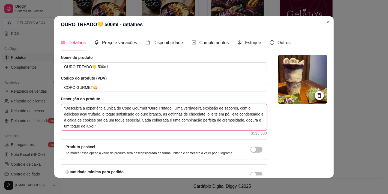
click at [161, 121] on textarea "“Descubra a experiência única do Copo Gourmet ‘Ouro Trufado’! Uma verdadeira ex…" at bounding box center [164, 117] width 206 height 26
type textarea "“Descubra a experiência única do Copo Gourmet ‘Ouro Trufado’! Uma verdadeira ex…"
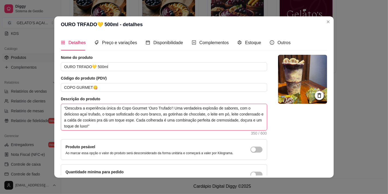
type textarea "“Descubra a experiência única do Copo Gourmet ‘Ouro Trufado’! Uma verdadeira ex…"
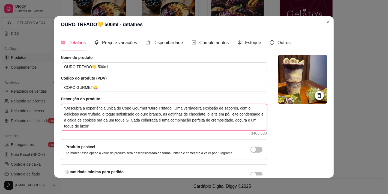
type textarea "“Descubra a experiência única do Copo Gourmet ‘Ouro Trufado’! Uma verdadeira ex…"
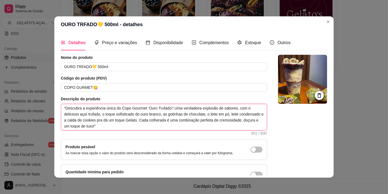
type textarea "“Descubra a experiência única do Copo Gourmet ‘Ouro Trufado’! Uma verdadeira ex…"
click at [179, 127] on textarea "“Descubra a experiência única do Copo Gourmet ‘Ouro Trufado’! Uma verdadeira ex…" at bounding box center [164, 117] width 206 height 26
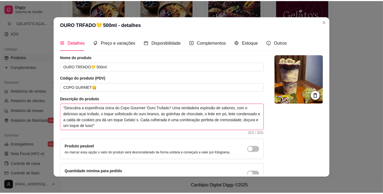
scroll to position [34, 0]
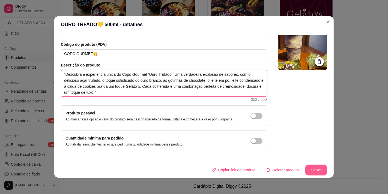
type textarea "“Descubra a experiência única do Copo Gourmet ‘Ouro Trufado’! Uma verdadeira ex…"
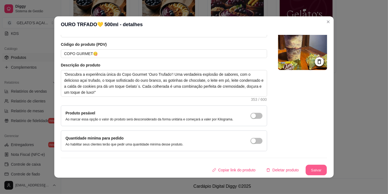
click at [307, 167] on button "Salvar" at bounding box center [316, 170] width 21 height 11
click at [307, 167] on button "Salvar" at bounding box center [316, 170] width 22 height 11
click at [313, 173] on button "Salvar" at bounding box center [316, 170] width 21 height 11
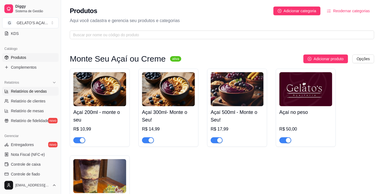
scroll to position [0, 0]
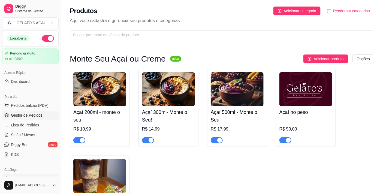
click at [29, 117] on span "Gestor de Pedidos" at bounding box center [27, 115] width 32 height 5
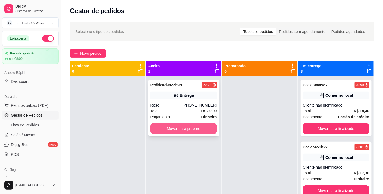
click at [190, 129] on button "Mover para preparo" at bounding box center [184, 128] width 67 height 11
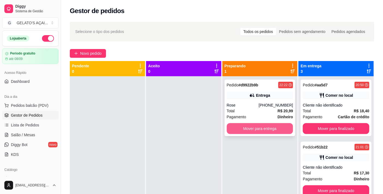
click at [246, 130] on button "Mover para entrega" at bounding box center [260, 128] width 67 height 11
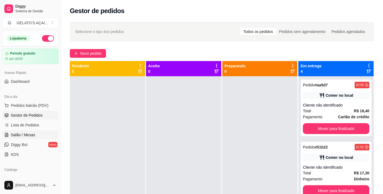
scroll to position [40, 0]
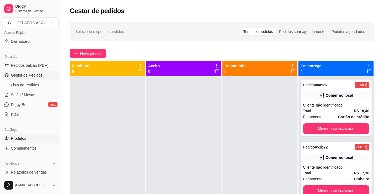
click at [29, 137] on link "Produtos" at bounding box center [30, 138] width 56 height 9
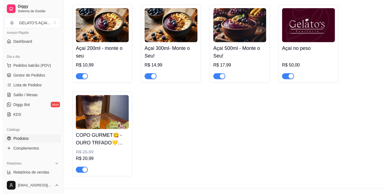
scroll to position [75, 0]
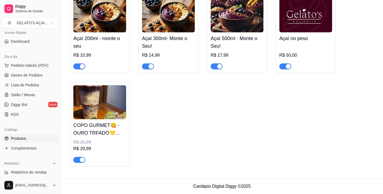
click at [106, 106] on img at bounding box center [99, 102] width 53 height 34
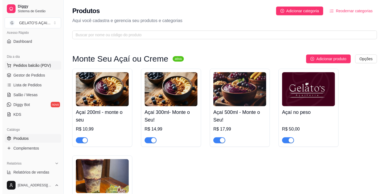
scroll to position [0, 0]
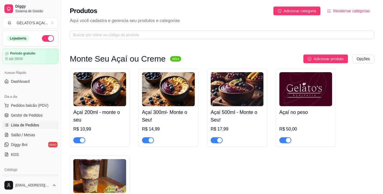
click at [33, 121] on link "Lista de Pedidos" at bounding box center [30, 125] width 56 height 9
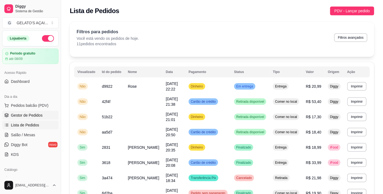
click at [34, 117] on span "Gestor de Pedidos" at bounding box center [27, 115] width 32 height 5
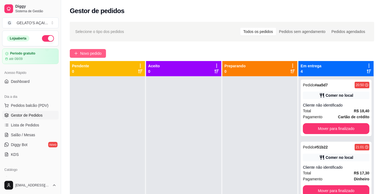
click at [82, 56] on span "Novo pedido" at bounding box center [91, 53] width 22 height 6
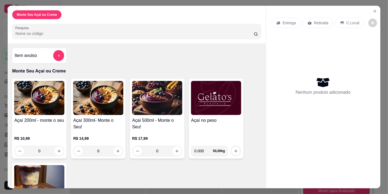
click at [105, 107] on img at bounding box center [98, 98] width 50 height 34
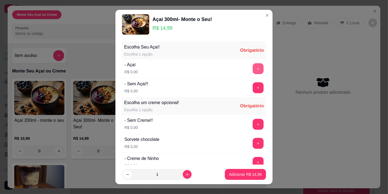
click at [253, 72] on button "+" at bounding box center [258, 68] width 11 height 11
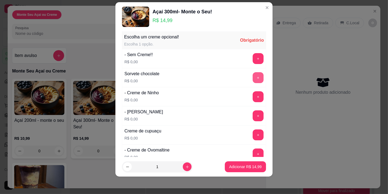
scroll to position [58, 0]
click at [253, 96] on button "+" at bounding box center [258, 96] width 11 height 11
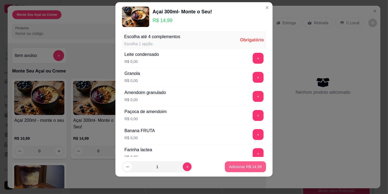
scroll to position [344, 0]
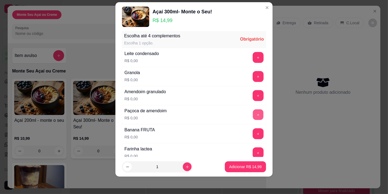
click at [253, 115] on button "+" at bounding box center [258, 114] width 11 height 11
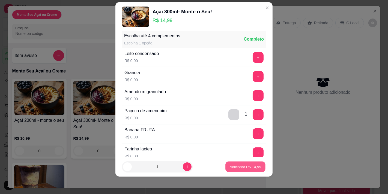
click at [233, 168] on p "Adicionar R$ 14,99" at bounding box center [246, 167] width 32 height 5
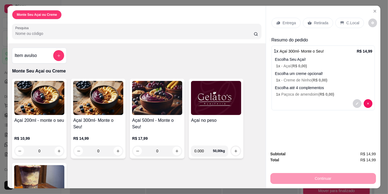
click at [292, 20] on p "Entrega" at bounding box center [289, 22] width 13 height 5
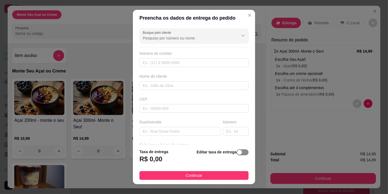
click at [237, 153] on span "button" at bounding box center [243, 153] width 12 height 6
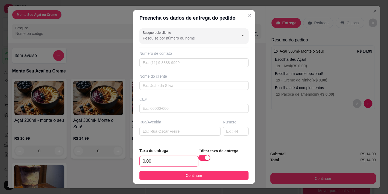
click at [154, 159] on input "0,00" at bounding box center [169, 161] width 58 height 10
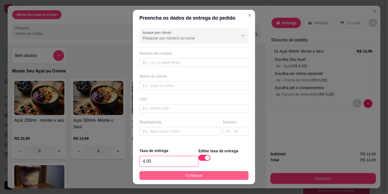
type input "4,00"
click at [187, 172] on button "Continuar" at bounding box center [193, 175] width 109 height 9
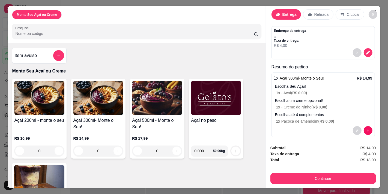
scroll to position [13, 0]
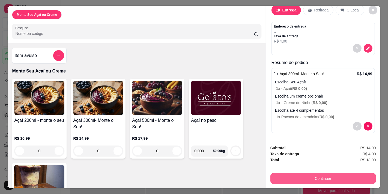
click at [348, 176] on button "Continuar" at bounding box center [323, 178] width 106 height 11
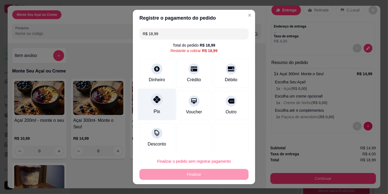
click at [166, 104] on div "Pix" at bounding box center [157, 104] width 38 height 32
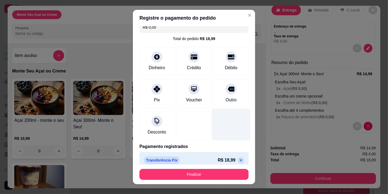
scroll to position [12, 0]
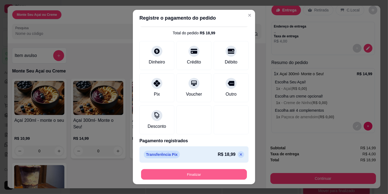
click at [198, 172] on button "Finalizar" at bounding box center [194, 174] width 106 height 11
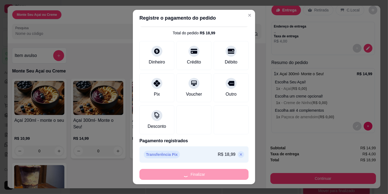
type input "-R$ 18,99"
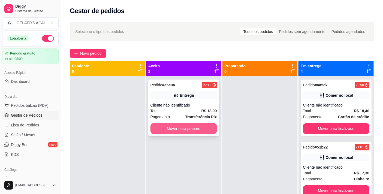
click at [174, 124] on button "Mover para preparo" at bounding box center [184, 128] width 67 height 11
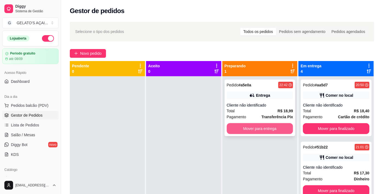
click at [252, 127] on button "Mover para entrega" at bounding box center [260, 128] width 67 height 11
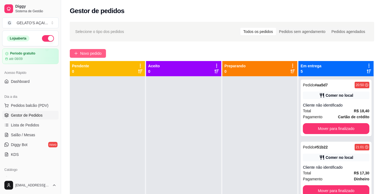
click at [76, 56] on button "Novo pedido" at bounding box center [88, 53] width 36 height 9
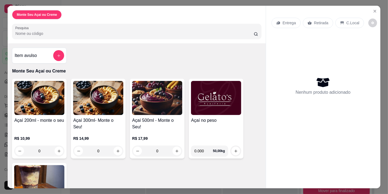
click at [152, 99] on img at bounding box center [157, 98] width 50 height 34
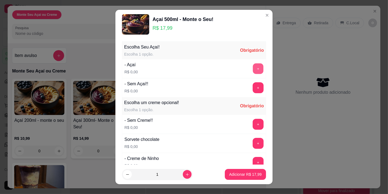
click at [253, 69] on button "+" at bounding box center [258, 68] width 11 height 11
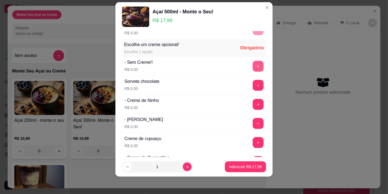
scroll to position [58, 0]
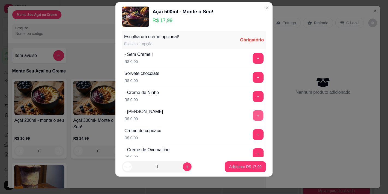
click at [253, 114] on button "+" at bounding box center [258, 115] width 11 height 11
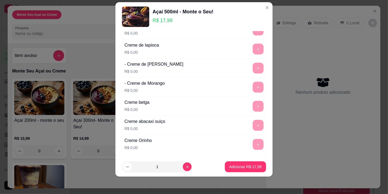
scroll to position [344, 0]
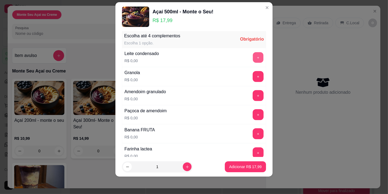
click at [253, 58] on button "+" at bounding box center [258, 57] width 11 height 11
click at [253, 155] on button "+" at bounding box center [258, 153] width 11 height 11
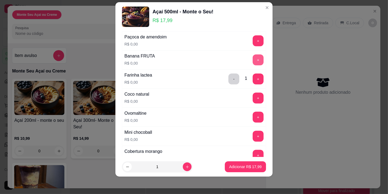
scroll to position [465, 0]
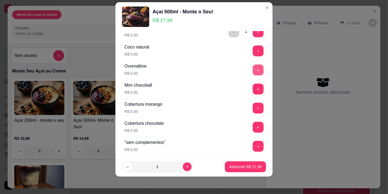
click at [253, 71] on button "+" at bounding box center [258, 70] width 11 height 11
click at [249, 168] on p "Adicionar R$ 17,99" at bounding box center [246, 167] width 32 height 5
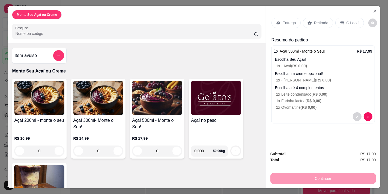
click at [281, 23] on div "Entrega" at bounding box center [286, 23] width 29 height 10
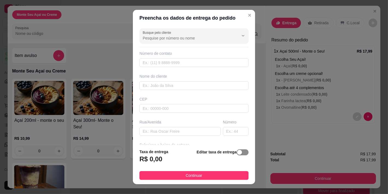
click at [237, 152] on div "button" at bounding box center [239, 152] width 5 height 5
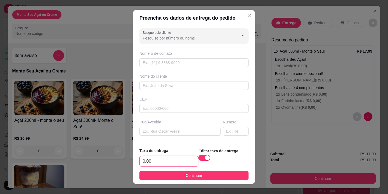
click at [157, 160] on input "0,00" at bounding box center [169, 161] width 58 height 10
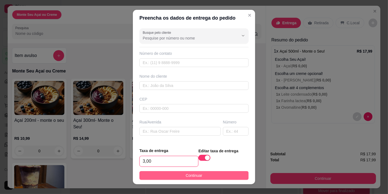
type input "3,00"
click at [164, 172] on button "Continuar" at bounding box center [193, 175] width 109 height 9
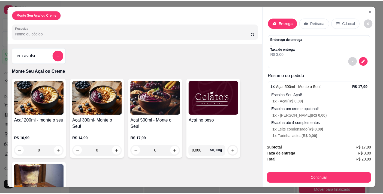
scroll to position [14, 0]
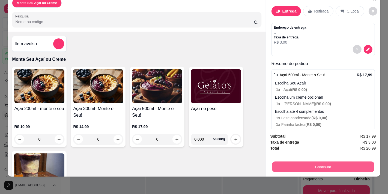
click at [316, 163] on button "Continuar" at bounding box center [323, 167] width 102 height 11
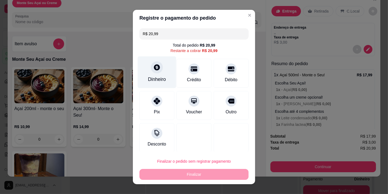
click at [152, 81] on div "Dinheiro" at bounding box center [157, 79] width 18 height 7
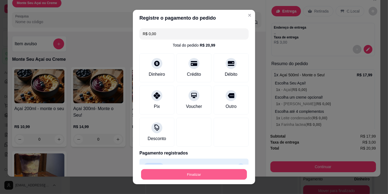
click at [206, 173] on button "Finalizar" at bounding box center [194, 174] width 106 height 11
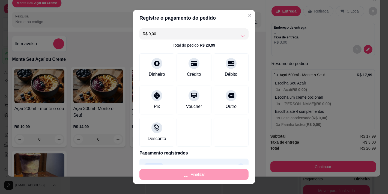
type input "-R$ 20,99"
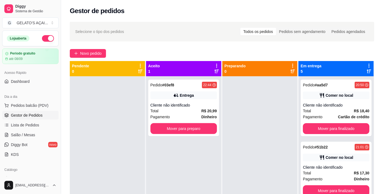
click at [377, 31] on div at bounding box center [324, 97] width 109 height 143
click at [373, 31] on div at bounding box center [324, 97] width 109 height 143
click at [200, 129] on button "Mover para preparo" at bounding box center [184, 128] width 67 height 11
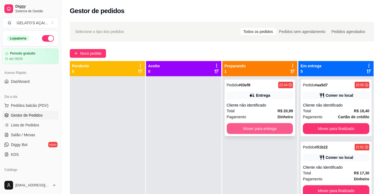
click at [264, 132] on button "Mover para entrega" at bounding box center [260, 128] width 67 height 11
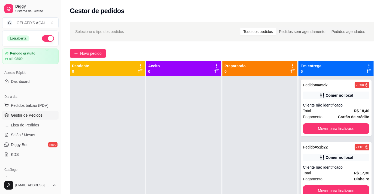
click at [367, 67] on icon at bounding box center [369, 65] width 5 height 5
click at [89, 51] on span "Novo pedido" at bounding box center [91, 53] width 22 height 6
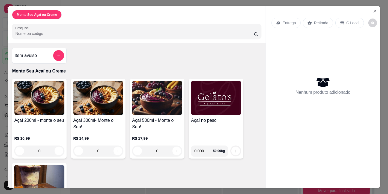
scroll to position [64, 0]
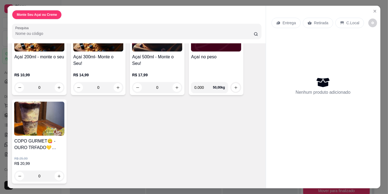
click at [50, 124] on img at bounding box center [39, 119] width 50 height 34
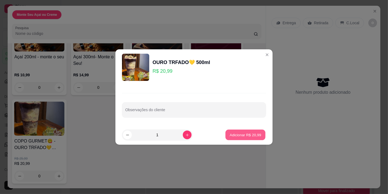
click at [230, 135] on p "Adicionar R$ 20,99" at bounding box center [246, 134] width 32 height 5
type input "1"
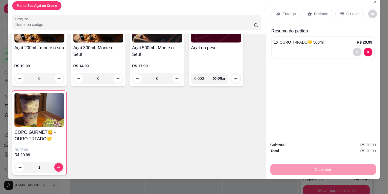
scroll to position [14, 0]
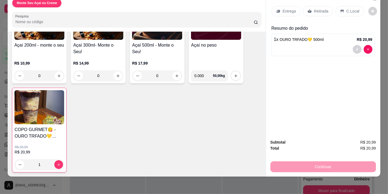
click at [294, 8] on div "Entrega" at bounding box center [286, 11] width 29 height 10
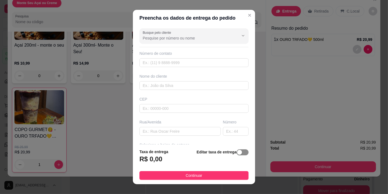
click at [237, 154] on button "button" at bounding box center [243, 153] width 12 height 6
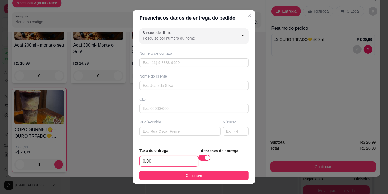
click at [176, 164] on input "0,00" at bounding box center [169, 161] width 58 height 10
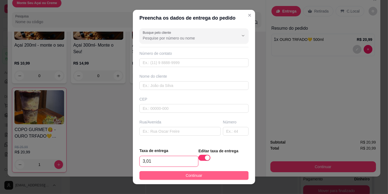
type input "3,01"
click at [179, 176] on button "Continuar" at bounding box center [193, 175] width 109 height 9
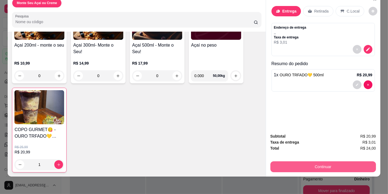
click at [300, 162] on button "Continuar" at bounding box center [323, 167] width 106 height 11
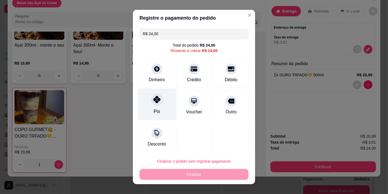
click at [159, 102] on div "Pix" at bounding box center [157, 104] width 38 height 32
type input "R$ 0,00"
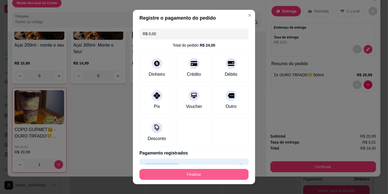
click at [207, 170] on button "Finalizar" at bounding box center [193, 174] width 109 height 11
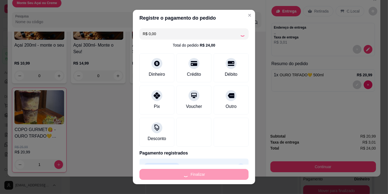
type input "0"
type input "-R$ 24,00"
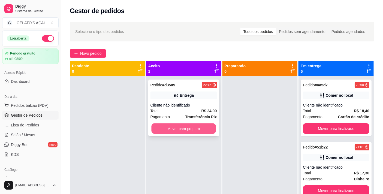
click at [196, 128] on button "Mover para preparo" at bounding box center [183, 129] width 64 height 11
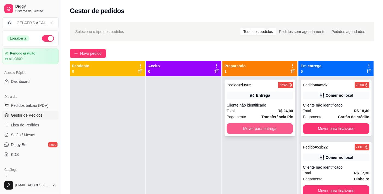
click at [270, 129] on button "Mover para entrega" at bounding box center [260, 128] width 67 height 11
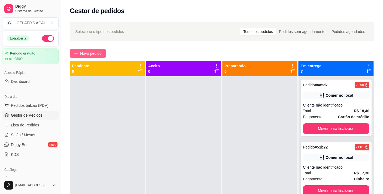
click at [73, 53] on button "Novo pedido" at bounding box center [88, 53] width 36 height 9
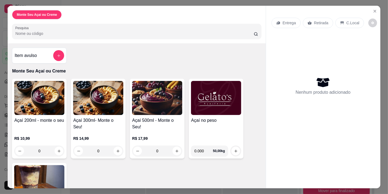
scroll to position [40, 0]
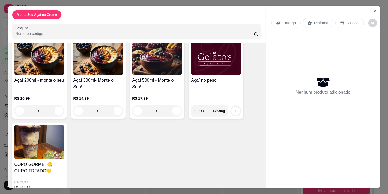
click at [53, 142] on img at bounding box center [39, 142] width 50 height 34
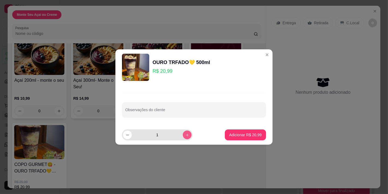
click at [186, 137] on button "increase-product-quantity" at bounding box center [187, 135] width 9 height 9
type input "2"
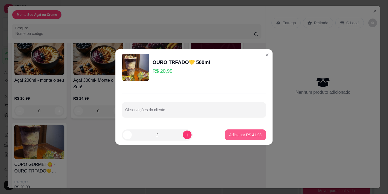
click at [244, 136] on p "Adicionar R$ 41,98" at bounding box center [245, 134] width 32 height 5
type input "2"
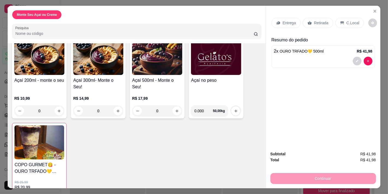
click at [291, 21] on p "Entrega" at bounding box center [289, 22] width 13 height 5
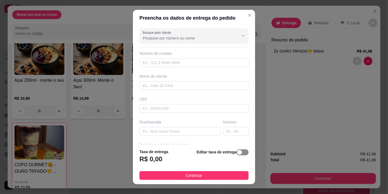
click at [237, 153] on div "button" at bounding box center [239, 152] width 5 height 5
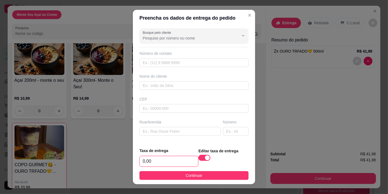
click at [168, 162] on input "0,00" at bounding box center [169, 161] width 58 height 10
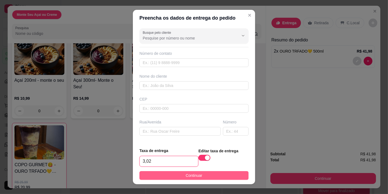
type input "3,02"
click at [191, 174] on span "Continuar" at bounding box center [194, 176] width 17 height 6
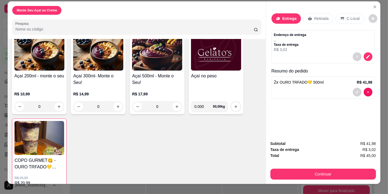
scroll to position [0, 0]
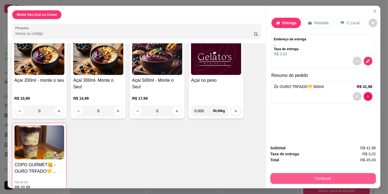
click at [328, 176] on button "Continuar" at bounding box center [323, 178] width 106 height 11
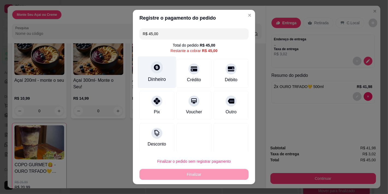
click at [162, 83] on div "Dinheiro" at bounding box center [157, 79] width 18 height 7
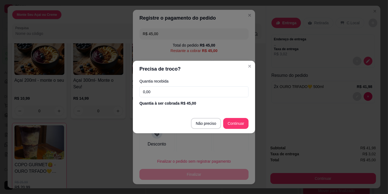
click at [162, 93] on input "0,00" at bounding box center [193, 92] width 109 height 11
type input "3,02"
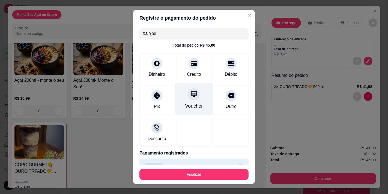
scroll to position [12, 0]
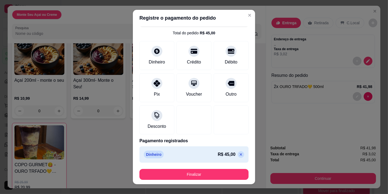
click at [183, 151] on div "Dinheiro R$ 45,00" at bounding box center [194, 155] width 100 height 8
click at [199, 147] on div "Dinheiro R$ 45,00" at bounding box center [193, 155] width 109 height 16
click at [163, 95] on div "Pix" at bounding box center [157, 87] width 38 height 32
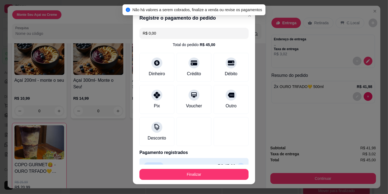
scroll to position [0, 0]
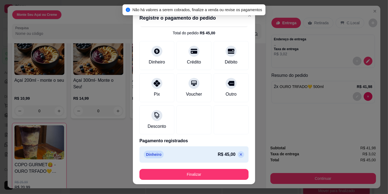
click at [239, 153] on icon at bounding box center [241, 155] width 4 height 4
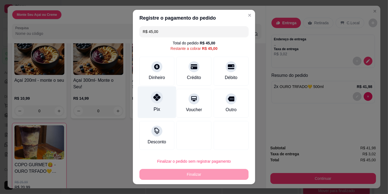
click at [156, 101] on div at bounding box center [157, 97] width 12 height 12
type input "R$ 0,00"
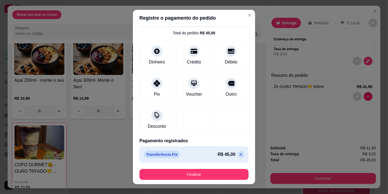
scroll to position [8, 0]
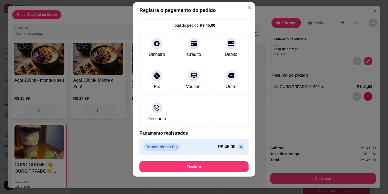
click at [178, 148] on div "Transferência Pix R$ 45,00" at bounding box center [194, 147] width 100 height 8
click at [167, 147] on p "Transferência Pix" at bounding box center [162, 147] width 36 height 8
click at [153, 56] on div "Dinheiro" at bounding box center [157, 53] width 18 height 7
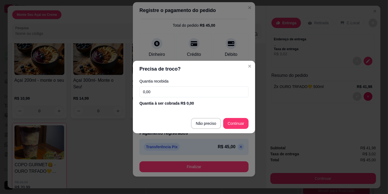
click at [172, 93] on input "0,00" at bounding box center [193, 92] width 109 height 11
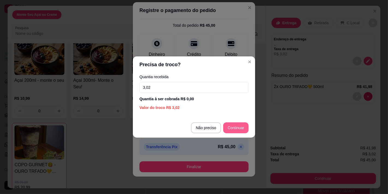
type input "3,02"
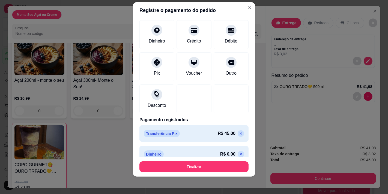
scroll to position [33, 0]
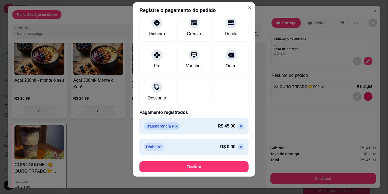
click at [152, 144] on p "Dinheiro" at bounding box center [154, 147] width 20 height 8
click at [239, 148] on icon at bounding box center [241, 147] width 4 height 4
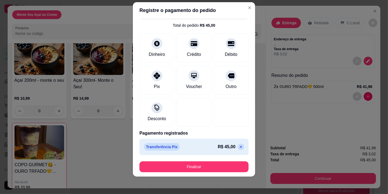
scroll to position [12, 0]
click at [151, 78] on div at bounding box center [157, 74] width 12 height 12
click at [239, 146] on icon at bounding box center [241, 147] width 4 height 4
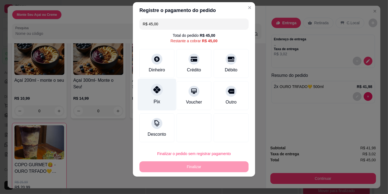
click at [164, 92] on div "Pix" at bounding box center [157, 95] width 38 height 32
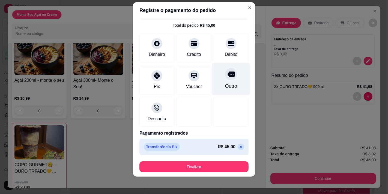
click at [228, 73] on icon at bounding box center [231, 74] width 7 height 5
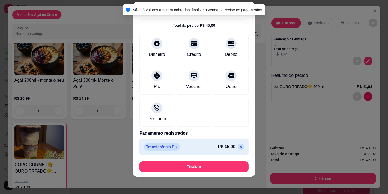
click at [238, 144] on p at bounding box center [241, 147] width 7 height 7
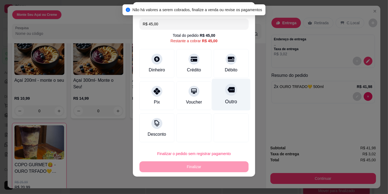
click at [228, 90] on div "Outro" at bounding box center [231, 95] width 38 height 32
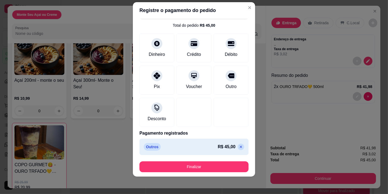
click at [239, 145] on icon at bounding box center [241, 147] width 4 height 4
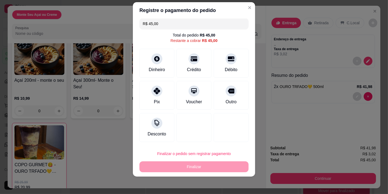
scroll to position [2, 0]
click at [157, 102] on div "Pix" at bounding box center [157, 95] width 38 height 32
type input "R$ 0,00"
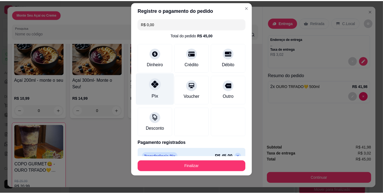
scroll to position [12, 0]
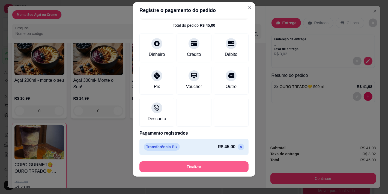
click at [185, 167] on button "Finalizar" at bounding box center [193, 167] width 109 height 11
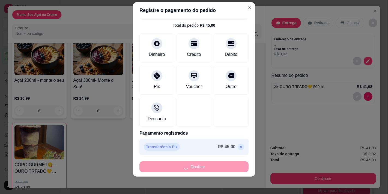
type input "0"
type input "-R$ 45,00"
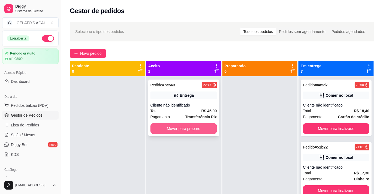
click at [203, 132] on button "Mover para preparo" at bounding box center [184, 128] width 67 height 11
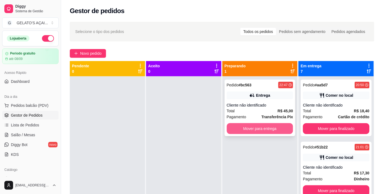
click at [253, 128] on button "Mover para entrega" at bounding box center [260, 128] width 67 height 11
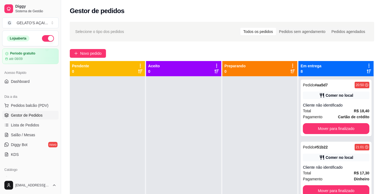
click at [367, 64] on icon at bounding box center [369, 65] width 5 height 5
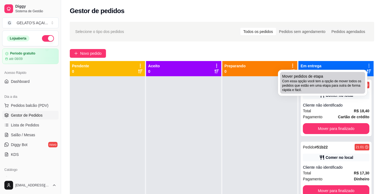
click at [341, 84] on span "Com essa opção você tem a opção de mover todos os pedidos que estão em uma etap…" at bounding box center [323, 85] width 81 height 13
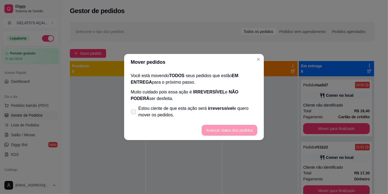
click at [135, 110] on icon at bounding box center [133, 111] width 4 height 3
click at [134, 113] on input "Estou ciente de que esta ação será irreverssível e quero mover os pedidos." at bounding box center [132, 115] width 4 height 4
checkbox input "true"
click at [225, 130] on button "Avançar status dos pedidos" at bounding box center [230, 130] width 54 height 11
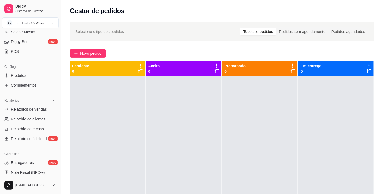
scroll to position [121, 0]
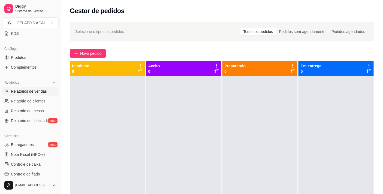
click at [40, 92] on span "Relatórios de vendas" at bounding box center [29, 91] width 36 height 5
select select "ALL"
select select "0"
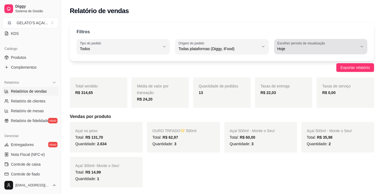
click at [287, 47] on span "Hoje" at bounding box center [318, 48] width 80 height 5
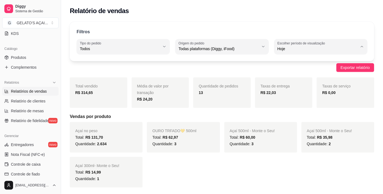
click at [291, 82] on span "7 dias" at bounding box center [319, 79] width 76 height 5
type input "7"
select select "7"
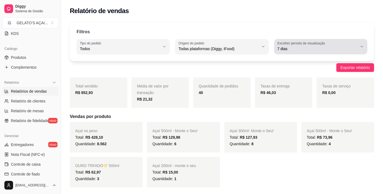
click at [320, 46] on span "7 dias" at bounding box center [318, 48] width 80 height 5
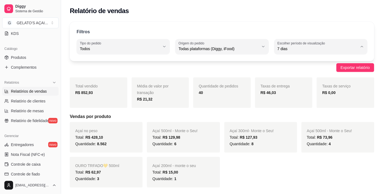
click at [307, 61] on span "Hoje" at bounding box center [319, 61] width 76 height 5
type input "0"
select select "0"
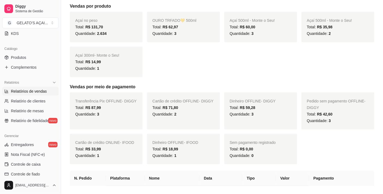
scroll to position [121, 0]
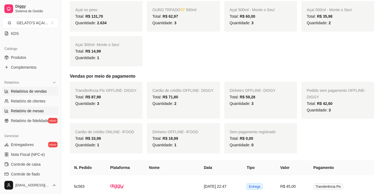
click at [35, 111] on span "Relatório de mesas" at bounding box center [27, 110] width 33 height 5
select select "TOTAL_OF_ORDERS"
select select "7"
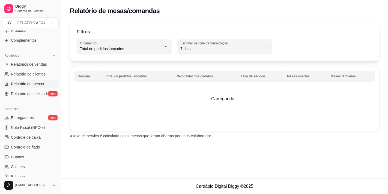
scroll to position [162, 0]
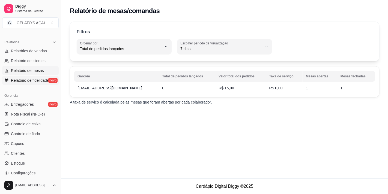
click at [33, 83] on span "Relatório de fidelidade" at bounding box center [30, 80] width 38 height 5
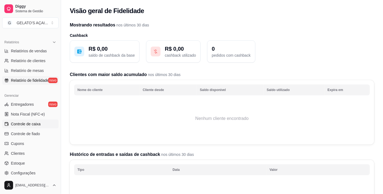
click at [32, 126] on span "Controle de caixa" at bounding box center [26, 123] width 30 height 5
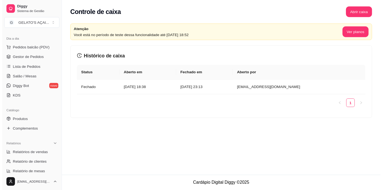
scroll to position [37, 0]
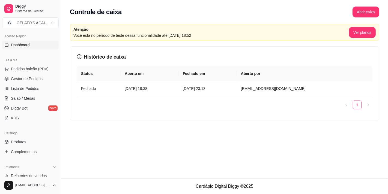
click at [28, 44] on span "Dashboard" at bounding box center [20, 44] width 19 height 5
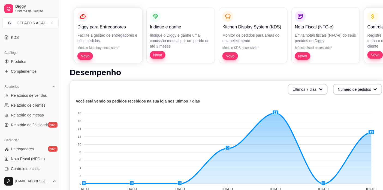
scroll to position [40, 0]
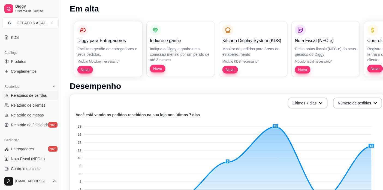
click at [26, 94] on span "Relatórios de vendas" at bounding box center [29, 95] width 36 height 5
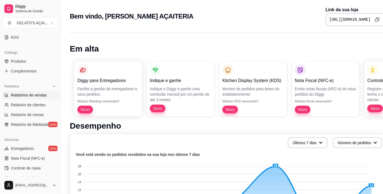
select select "ALL"
select select "0"
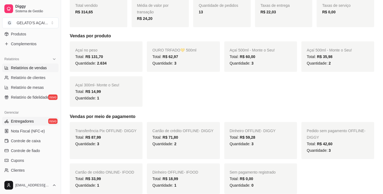
scroll to position [158, 0]
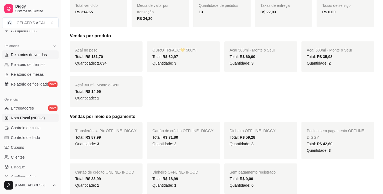
click at [32, 120] on span "Nota Fiscal (NFC-e)" at bounding box center [28, 117] width 34 height 5
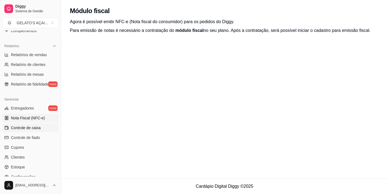
click at [33, 124] on link "Controle de caixa" at bounding box center [30, 128] width 56 height 9
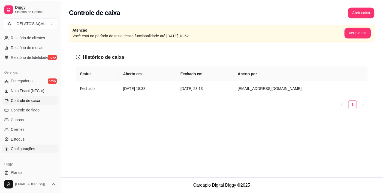
scroll to position [198, 0]
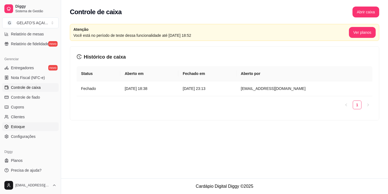
click at [29, 124] on link "Estoque" at bounding box center [30, 127] width 56 height 9
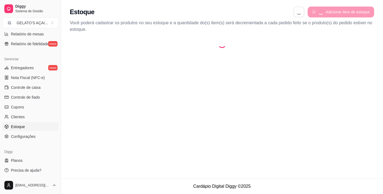
select select "QUANTITY_ORDER"
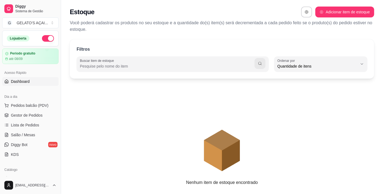
click at [39, 82] on link "Dashboard" at bounding box center [30, 81] width 56 height 9
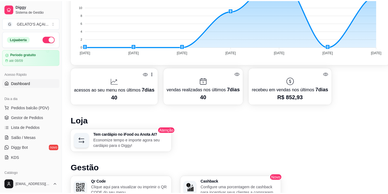
scroll to position [134, 0]
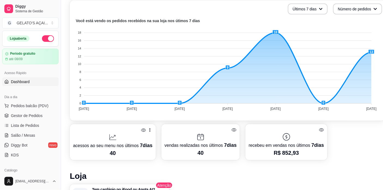
click at [309, 133] on div at bounding box center [286, 136] width 75 height 9
click at [149, 135] on div at bounding box center [113, 137] width 80 height 9
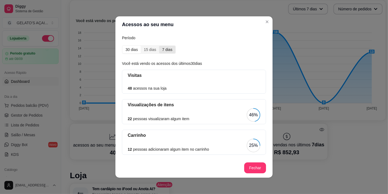
click at [162, 49] on div "7 dias" at bounding box center [167, 50] width 16 height 8
click at [159, 46] on input "7 dias" at bounding box center [159, 46] width 0 height 0
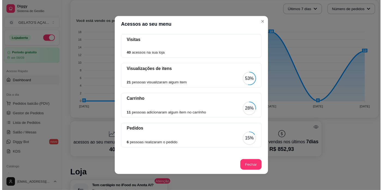
scroll to position [0, 0]
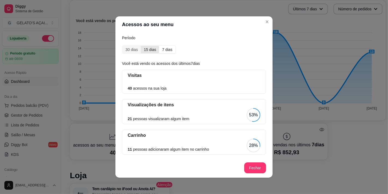
click at [149, 47] on div "15 dias" at bounding box center [150, 50] width 18 height 8
click at [141, 46] on input "15 dias" at bounding box center [141, 46] width 0 height 0
click at [130, 52] on div "30 dias" at bounding box center [132, 50] width 18 height 8
click at [123, 46] on input "30 dias" at bounding box center [123, 46] width 0 height 0
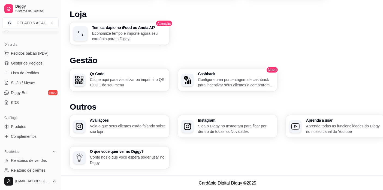
scroll to position [37, 0]
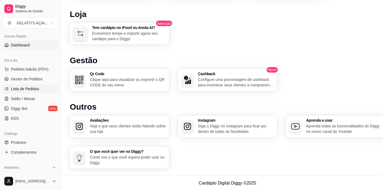
click at [36, 90] on span "Lista de Pedidos" at bounding box center [25, 88] width 28 height 5
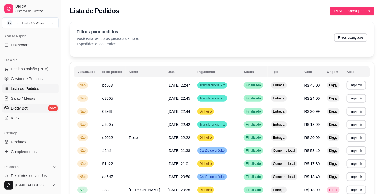
click at [25, 108] on span "Diggy Bot" at bounding box center [19, 108] width 17 height 5
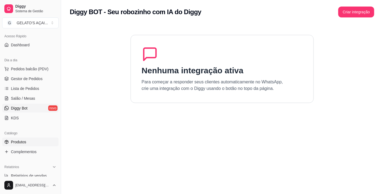
click at [28, 142] on link "Produtos" at bounding box center [30, 142] width 56 height 9
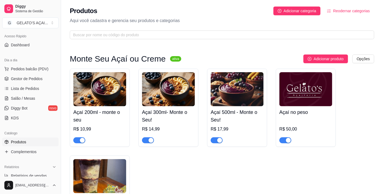
scroll to position [77, 0]
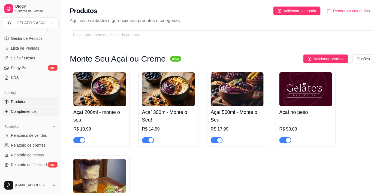
click at [27, 110] on span "Complementos" at bounding box center [24, 111] width 26 height 5
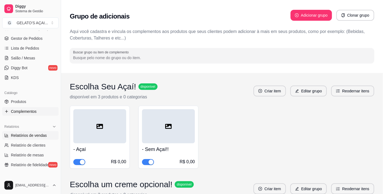
scroll to position [117, 0]
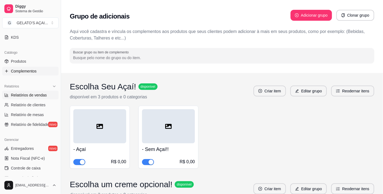
click at [26, 97] on span "Relatórios de vendas" at bounding box center [29, 95] width 36 height 5
select select "ALL"
select select "0"
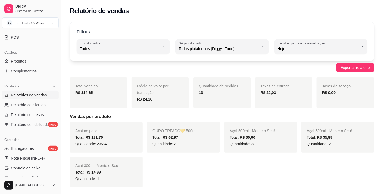
click at [95, 85] on span "Total vendido" at bounding box center [86, 86] width 23 height 4
click at [345, 66] on span "Exportar relatório" at bounding box center [355, 68] width 29 height 6
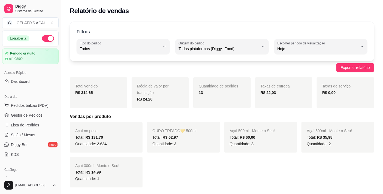
click at [44, 39] on button "button" at bounding box center [48, 38] width 12 height 7
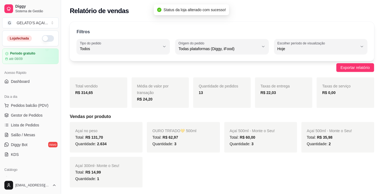
click at [108, 91] on div "R$ 314,65" at bounding box center [98, 93] width 47 height 7
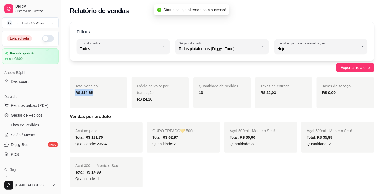
click at [110, 91] on div "R$ 314,65" at bounding box center [98, 93] width 47 height 7
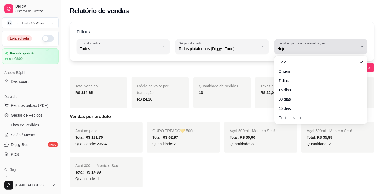
click at [295, 47] on span "Hoje" at bounding box center [318, 48] width 80 height 5
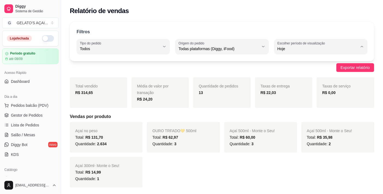
click at [296, 62] on span "Hoje" at bounding box center [319, 61] width 76 height 5
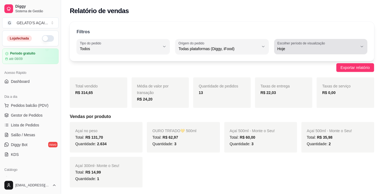
click at [320, 44] on label "Escolher período de visualização" at bounding box center [302, 43] width 49 height 5
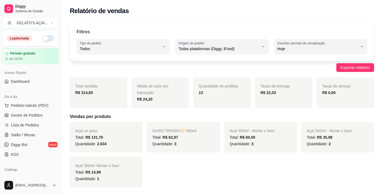
click at [312, 72] on span "Ontem" at bounding box center [319, 70] width 76 height 5
type input "1"
select select "1"
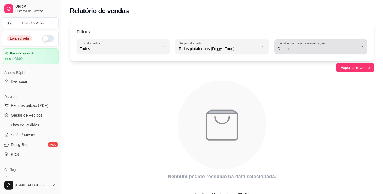
click at [311, 45] on label "Escolher período de visualização" at bounding box center [302, 43] width 49 height 5
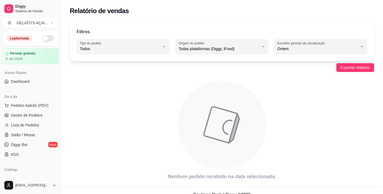
click at [307, 62] on span "Hoje" at bounding box center [319, 61] width 76 height 5
type input "0"
select select "0"
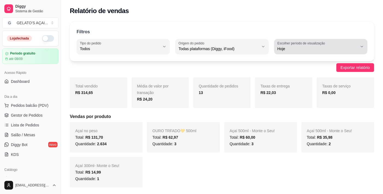
click at [288, 48] on span "Hoje" at bounding box center [318, 48] width 80 height 5
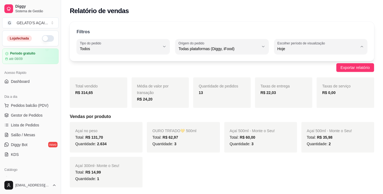
click at [287, 98] on span "30 dias" at bounding box center [319, 97] width 76 height 5
type input "30"
select select "30"
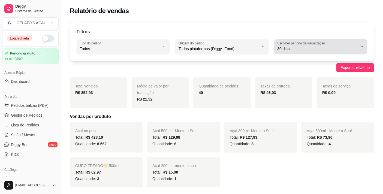
click at [284, 47] on span "30 dias" at bounding box center [318, 48] width 80 height 5
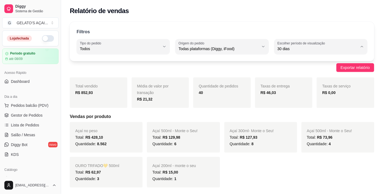
click at [291, 91] on span "15 dias" at bounding box center [319, 88] width 76 height 5
type input "15"
select select "15"
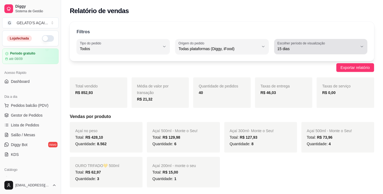
click at [292, 49] on span "15 dias" at bounding box center [318, 48] width 80 height 5
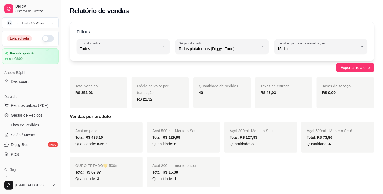
click at [293, 82] on span "7 dias" at bounding box center [319, 79] width 76 height 5
type input "7"
select select "7"
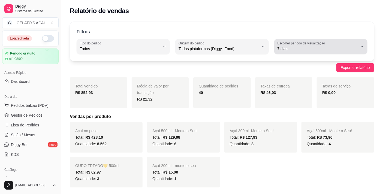
click at [285, 50] on span "7 dias" at bounding box center [318, 48] width 80 height 5
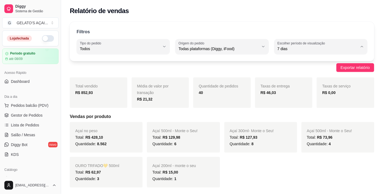
click at [285, 72] on span "Ontem" at bounding box center [319, 70] width 76 height 5
type input "1"
select select "1"
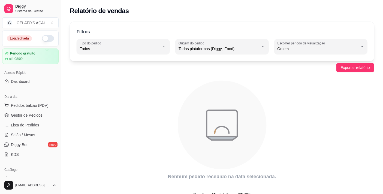
scroll to position [8, 0]
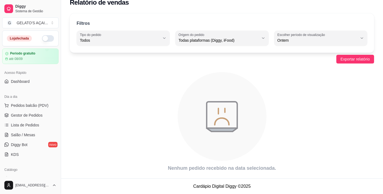
click at [227, 141] on icon "animation" at bounding box center [222, 116] width 89 height 89
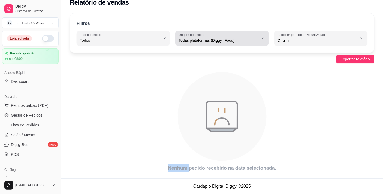
click at [260, 38] on button "Origem do pedido Todas plataformas (Diggy, iFood)" at bounding box center [222, 38] width 93 height 15
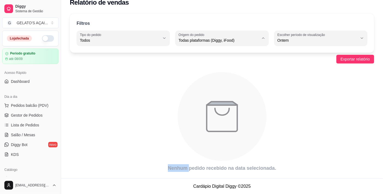
click at [235, 72] on span "iFood" at bounding box center [220, 71] width 76 height 5
type input "IFOOD"
select select "IFOOD"
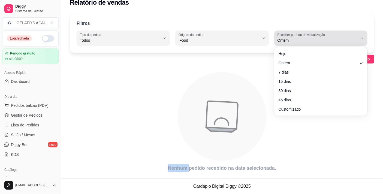
click at [291, 35] on label "Escolher período de visualização" at bounding box center [302, 34] width 49 height 5
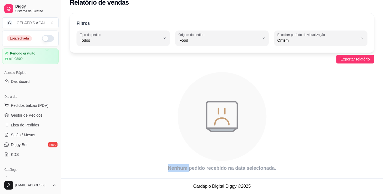
click at [288, 55] on span "Hoje" at bounding box center [319, 53] width 76 height 5
type input "0"
select select "0"
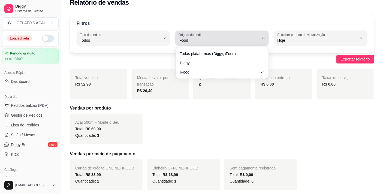
click at [231, 44] on button "Origem do pedido iFood" at bounding box center [222, 38] width 93 height 15
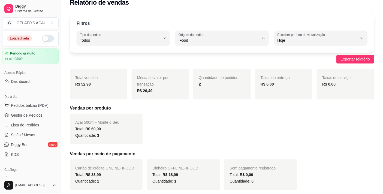
click at [228, 65] on span "Diggy" at bounding box center [220, 62] width 76 height 5
type input "DIGGY"
select select "DIGGY"
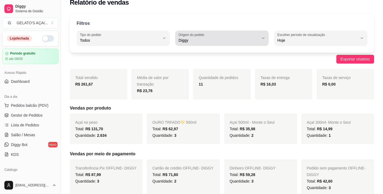
click at [225, 36] on div "Diggy" at bounding box center [219, 38] width 80 height 11
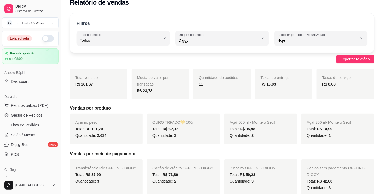
click at [223, 54] on span "Todas plataformas (Diggy, iFood)" at bounding box center [220, 53] width 76 height 5
type input "ALL"
select select "ALL"
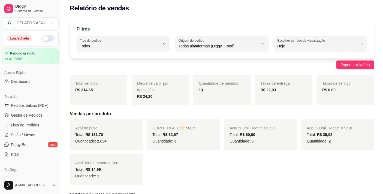
scroll to position [0, 0]
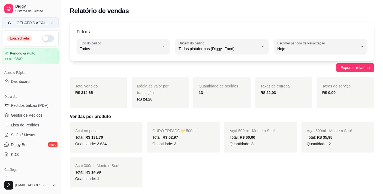
click at [46, 25] on button "G GELATO'S AÇAI ..." at bounding box center [30, 22] width 56 height 11
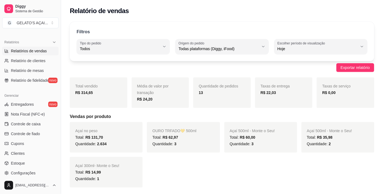
scroll to position [198, 0]
